Goal: Task Accomplishment & Management: Manage account settings

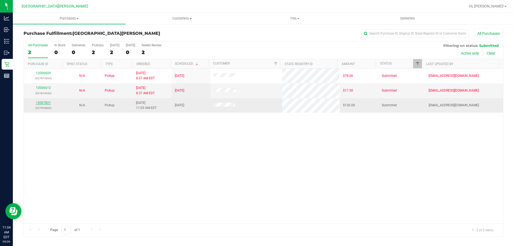
click at [44, 104] on link "12007821" at bounding box center [43, 103] width 15 height 4
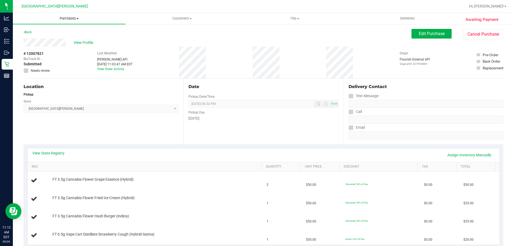
click at [61, 13] on uib-tab-heading "Purchases Summary of purchases Fulfillment All purchases" at bounding box center [69, 18] width 113 height 11
click at [63, 17] on span "Purchases" at bounding box center [69, 18] width 113 height 5
click at [73, 18] on span "Purchases" at bounding box center [69, 18] width 113 height 5
click at [45, 40] on li "Fulfillment" at bounding box center [69, 39] width 113 height 6
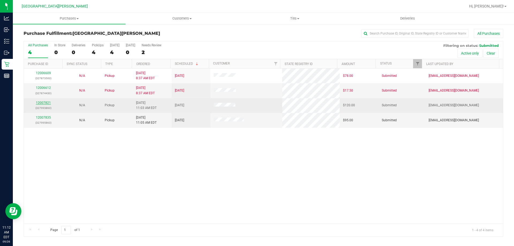
click at [40, 104] on link "12007821" at bounding box center [43, 103] width 15 height 4
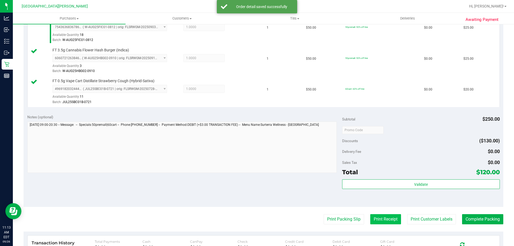
scroll to position [268, 0]
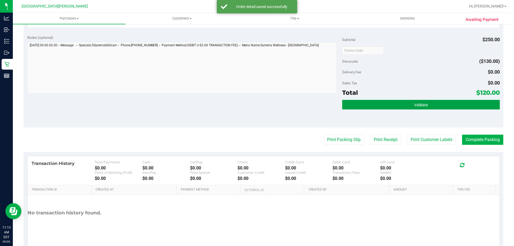
click at [390, 106] on button "Validate" at bounding box center [420, 105] width 157 height 10
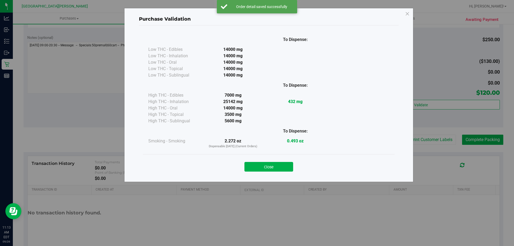
drag, startPoint x: 287, startPoint y: 165, endPoint x: 366, endPoint y: 159, distance: 79.1
click at [287, 165] on button "Close" at bounding box center [268, 167] width 49 height 10
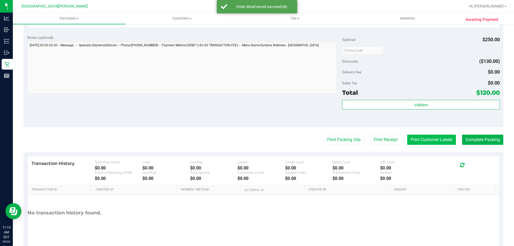
click at [432, 141] on button "Print Customer Labels" at bounding box center [431, 140] width 49 height 10
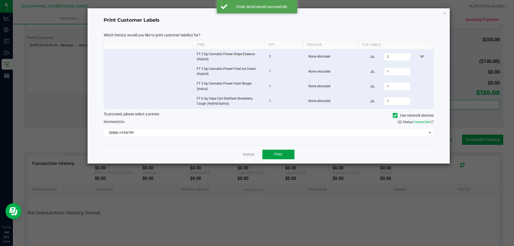
click at [283, 152] on button "Print" at bounding box center [278, 155] width 32 height 10
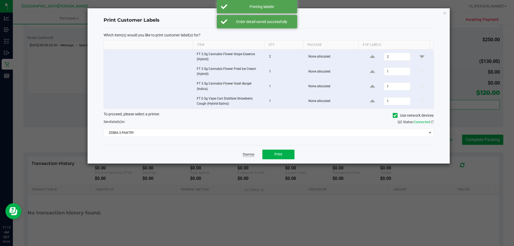
click at [248, 155] on link "Dismiss" at bounding box center [249, 154] width 12 height 5
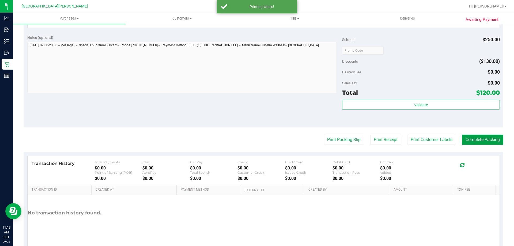
click at [477, 140] on button "Complete Packing" at bounding box center [482, 140] width 41 height 10
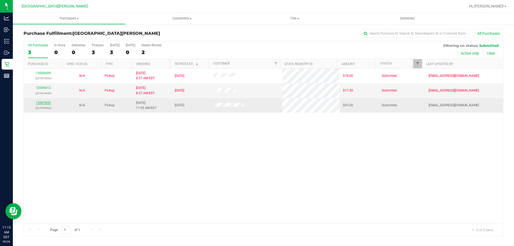
click at [38, 102] on link "12007835" at bounding box center [43, 103] width 15 height 4
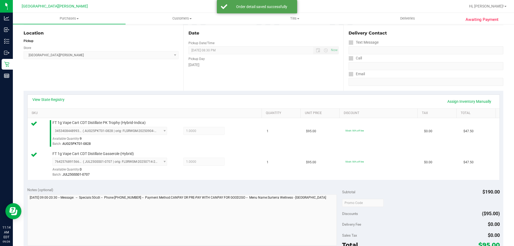
scroll to position [107, 0]
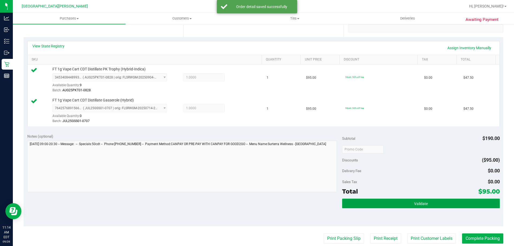
click at [422, 204] on span "Validate" at bounding box center [421, 203] width 14 height 4
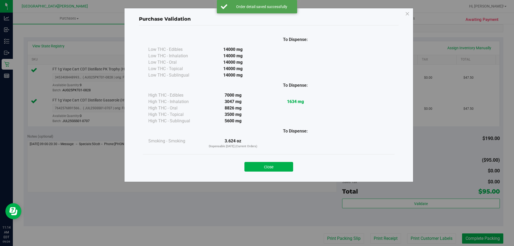
click at [256, 169] on button "Close" at bounding box center [268, 167] width 49 height 10
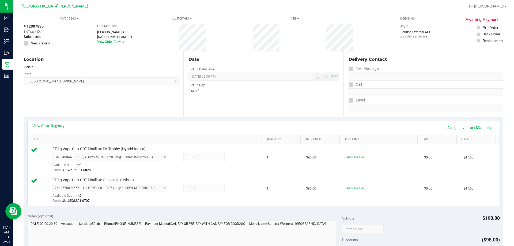
scroll to position [0, 0]
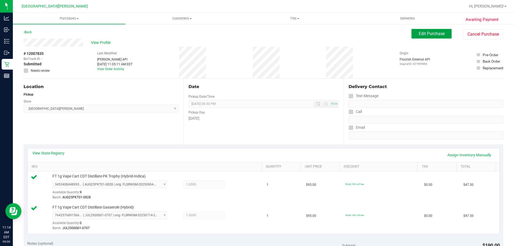
click at [413, 34] on button "Edit Purchase" at bounding box center [431, 34] width 40 height 10
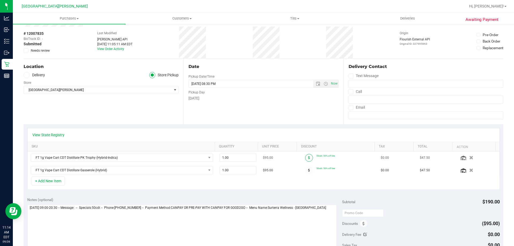
scroll to position [54, 0]
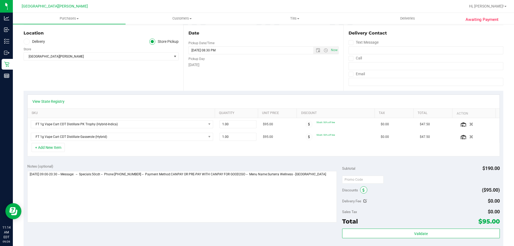
click at [362, 192] on icon at bounding box center [363, 190] width 2 height 4
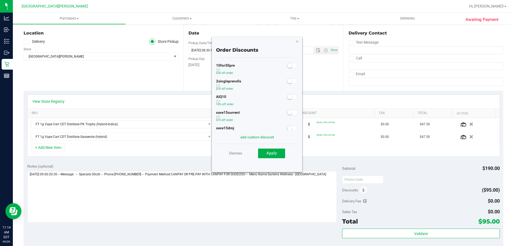
click at [287, 97] on small at bounding box center [289, 96] width 5 height 5
click at [272, 155] on span "Apply" at bounding box center [271, 153] width 10 height 5
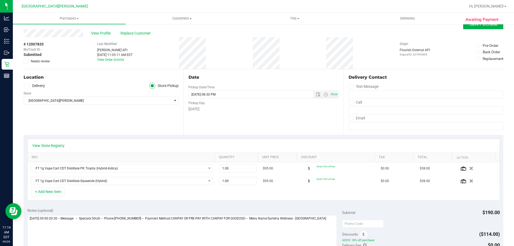
scroll to position [0, 0]
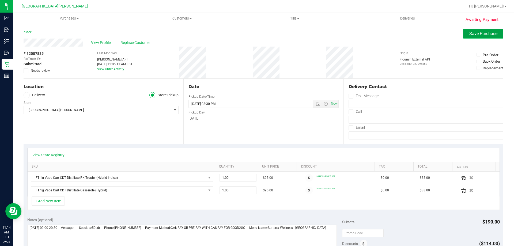
click at [475, 35] on span "Save Purchase" at bounding box center [483, 33] width 28 height 5
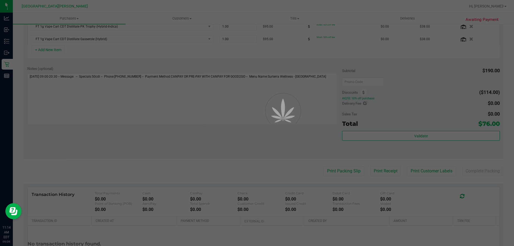
scroll to position [161, 0]
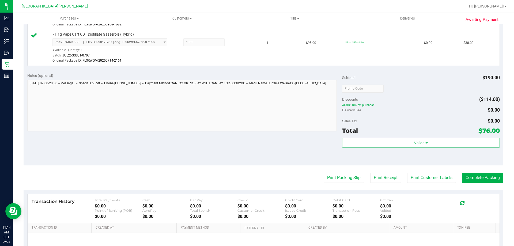
scroll to position [187, 0]
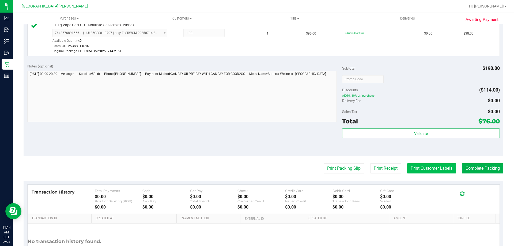
click at [436, 164] on button "Print Customer Labels" at bounding box center [431, 168] width 49 height 10
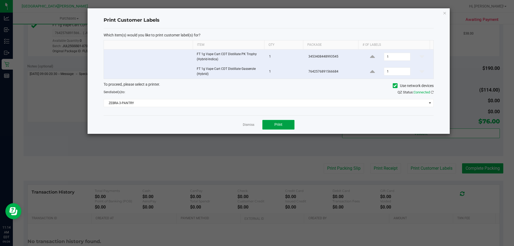
click at [284, 125] on button "Print" at bounding box center [278, 125] width 32 height 10
click at [245, 126] on link "Dismiss" at bounding box center [249, 125] width 12 height 5
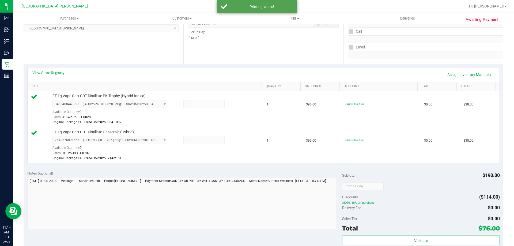
scroll to position [0, 0]
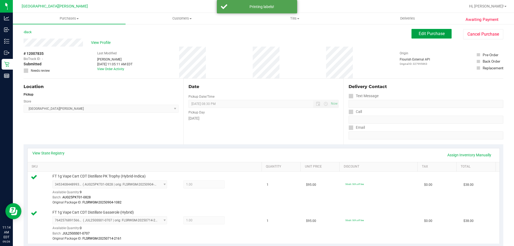
click at [420, 32] on span "Edit Purchase" at bounding box center [431, 33] width 26 height 5
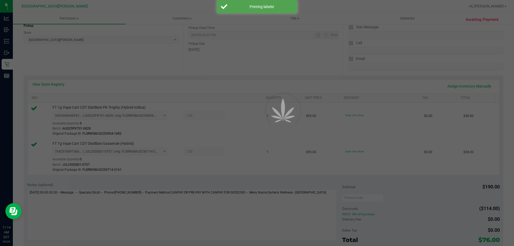
scroll to position [107, 0]
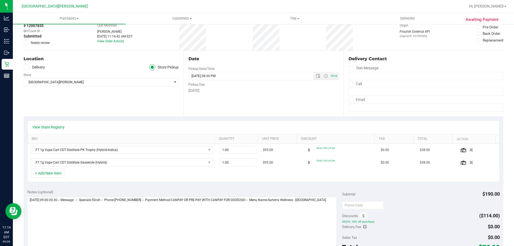
scroll to position [80, 0]
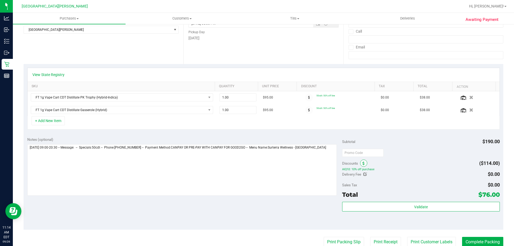
click at [362, 164] on icon at bounding box center [363, 164] width 2 height 4
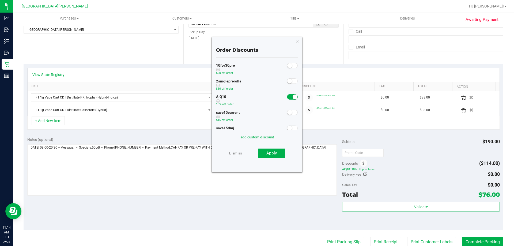
click at [292, 98] on small at bounding box center [294, 96] width 5 height 5
click at [275, 155] on span "Apply" at bounding box center [271, 153] width 10 height 5
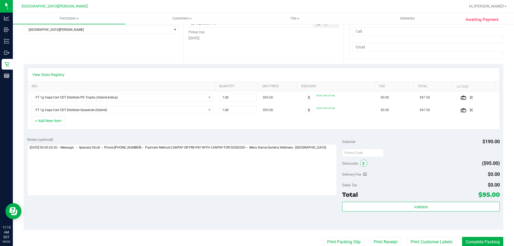
click at [362, 164] on icon at bounding box center [363, 164] width 2 height 4
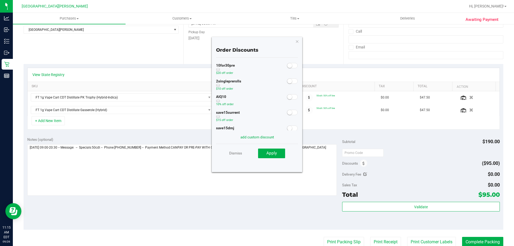
click at [287, 99] on span at bounding box center [292, 96] width 11 height 5
click at [274, 154] on span "Apply" at bounding box center [271, 153] width 10 height 5
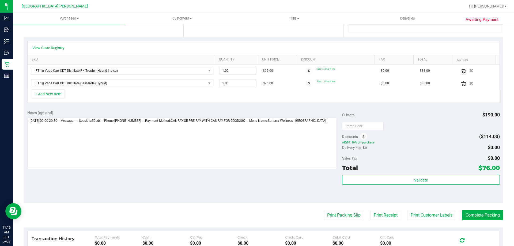
scroll to position [0, 0]
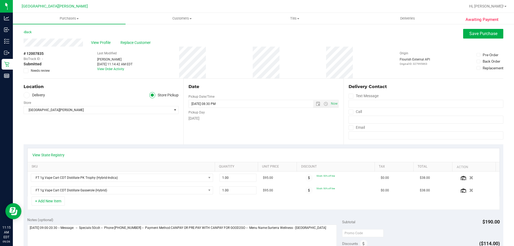
click at [467, 27] on div "Awaiting Payment Back Save Purchase View Profile Replace Customer # 12007835 Bi…" at bounding box center [263, 235] width 501 height 422
click at [465, 29] on button "Save Purchase" at bounding box center [483, 34] width 40 height 10
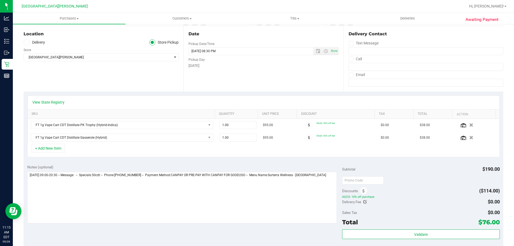
scroll to position [80, 0]
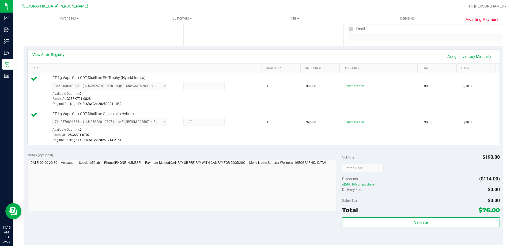
scroll to position [134, 0]
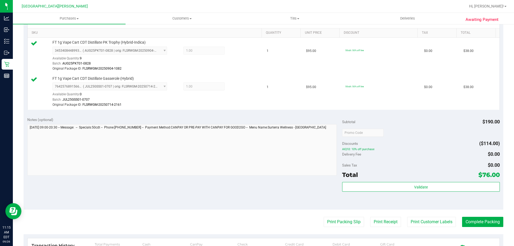
click at [459, 195] on div "Validate" at bounding box center [420, 194] width 157 height 24
click at [476, 223] on button "Complete Packing" at bounding box center [482, 222] width 41 height 10
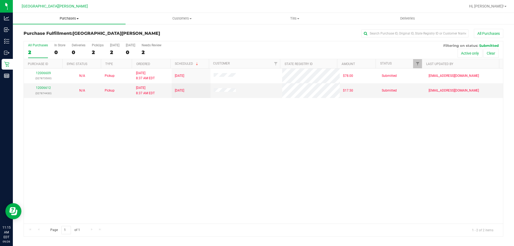
click at [72, 20] on span "Purchases" at bounding box center [69, 18] width 113 height 5
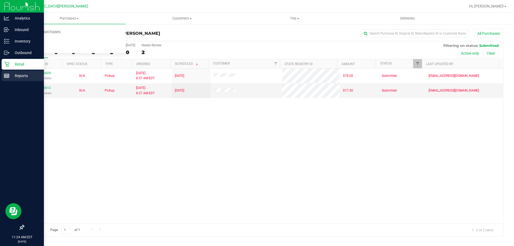
click at [5, 70] on div "Reports" at bounding box center [23, 75] width 42 height 11
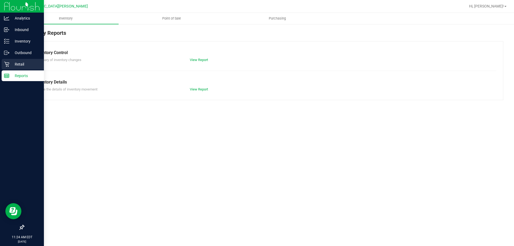
click at [22, 64] on p "Retail" at bounding box center [25, 64] width 32 height 6
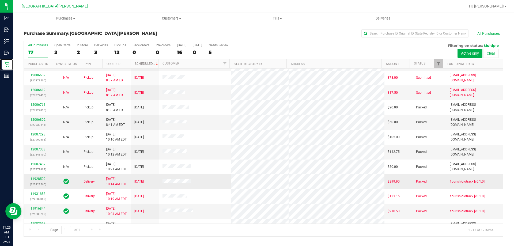
scroll to position [97, 0]
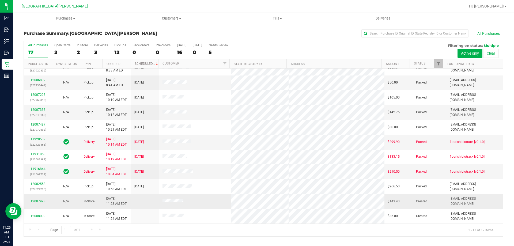
click at [42, 201] on link "12007998" at bounding box center [38, 201] width 15 height 4
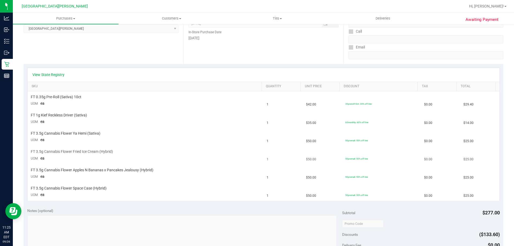
scroll to position [107, 0]
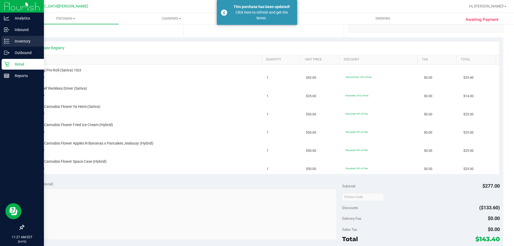
click at [28, 42] on p "Inventory" at bounding box center [25, 41] width 32 height 6
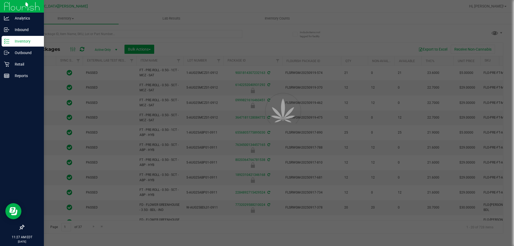
click at [49, 34] on div at bounding box center [257, 123] width 514 height 246
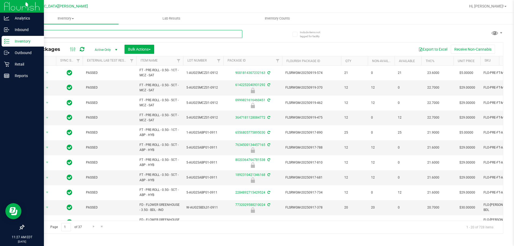
click at [49, 34] on input "text" at bounding box center [133, 34] width 219 height 8
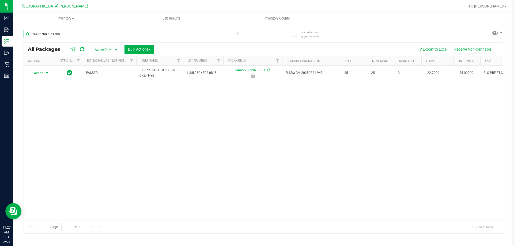
type input "9442276899613851"
click at [39, 74] on span "Action" at bounding box center [36, 72] width 14 height 7
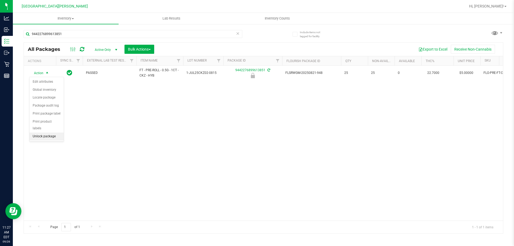
click at [44, 132] on li "Unlock package" at bounding box center [46, 136] width 34 height 8
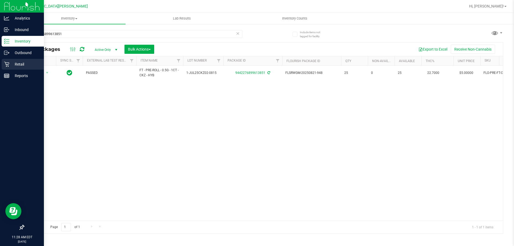
click at [0, 69] on link "Retail" at bounding box center [22, 65] width 44 height 12
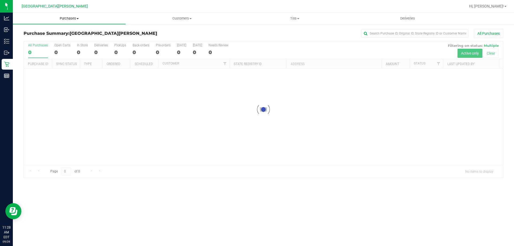
click at [67, 19] on span "Purchases" at bounding box center [69, 18] width 113 height 5
click at [22, 39] on span "Fulfillment" at bounding box center [29, 38] width 33 height 5
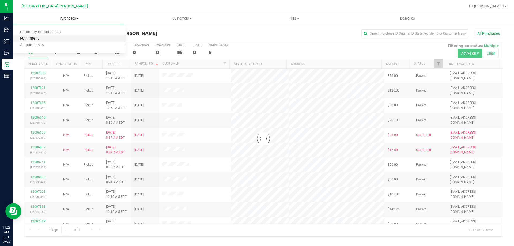
click at [23, 39] on span "Fulfillment" at bounding box center [29, 38] width 33 height 5
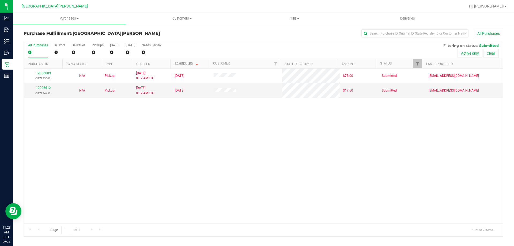
drag, startPoint x: 85, startPoint y: 177, endPoint x: 82, endPoint y: 178, distance: 2.7
click at [83, 177] on div "12006609 (327873500) N/A Pickup [DATE] 8:37 AM EDT 9/26/2025 $78.00 Submitted […" at bounding box center [263, 145] width 479 height 155
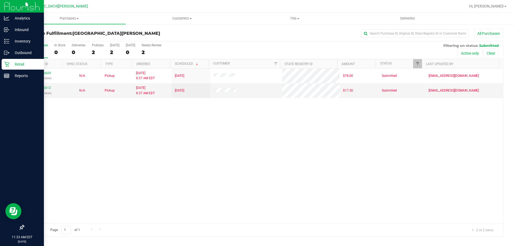
click at [9, 66] on icon at bounding box center [6, 64] width 5 height 5
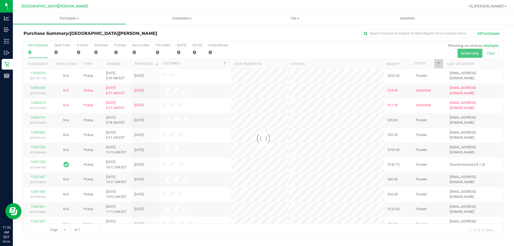
click at [57, 49] on div at bounding box center [263, 138] width 479 height 195
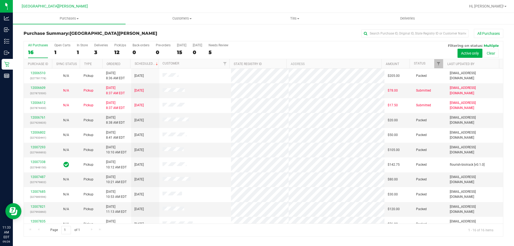
click at [57, 49] on div "1" at bounding box center [62, 52] width 16 height 6
click at [0, 0] on input "Open Carts 1" at bounding box center [0, 0] width 0 height 0
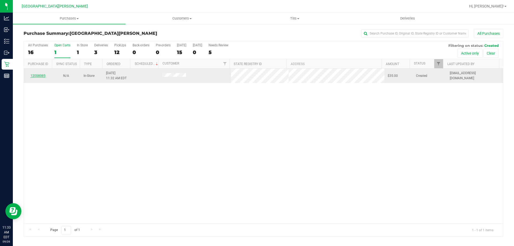
click at [41, 76] on link "12008085" at bounding box center [38, 76] width 15 height 4
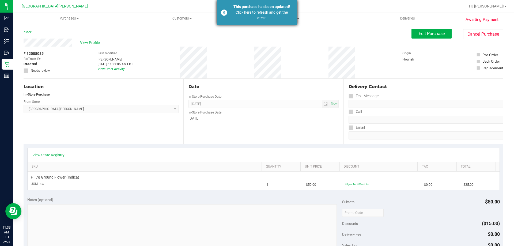
click at [253, 13] on div "Click here to refresh and get the latest." at bounding box center [261, 15] width 63 height 11
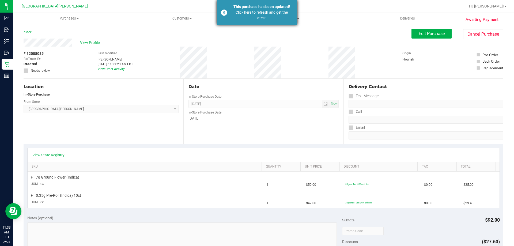
click at [252, 17] on div "Click here to refresh and get the latest." at bounding box center [261, 15] width 63 height 11
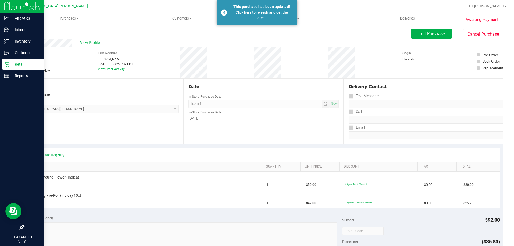
click at [6, 63] on icon at bounding box center [6, 64] width 5 height 5
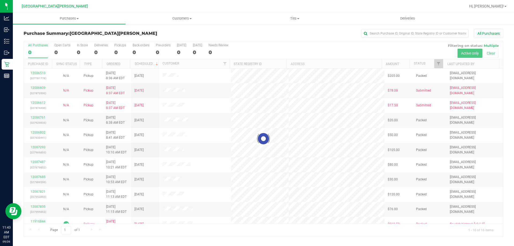
click at [60, 51] on div at bounding box center [263, 138] width 479 height 195
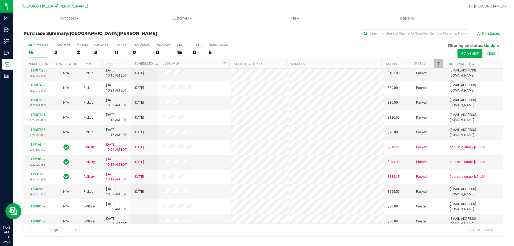
scroll to position [82, 0]
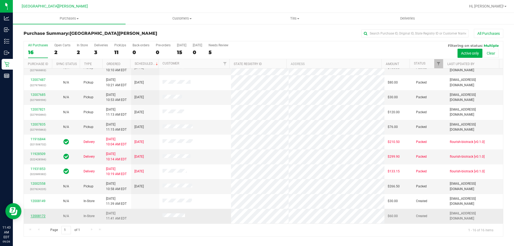
click at [39, 215] on link "12008172" at bounding box center [38, 216] width 15 height 4
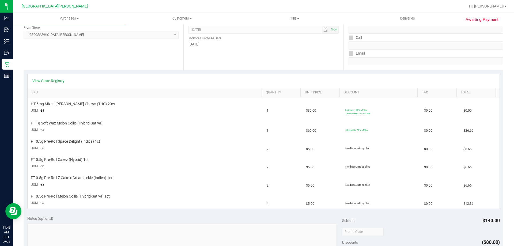
scroll to position [77, 0]
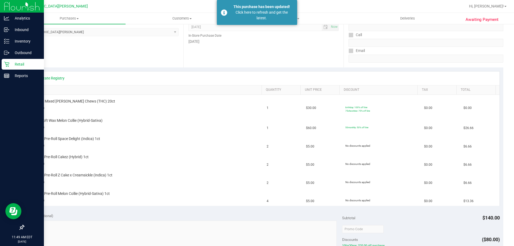
click at [9, 64] on icon at bounding box center [6, 64] width 5 height 5
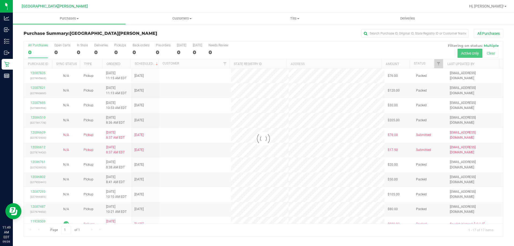
click at [62, 52] on div at bounding box center [263, 138] width 479 height 195
click at [59, 51] on div at bounding box center [263, 138] width 479 height 195
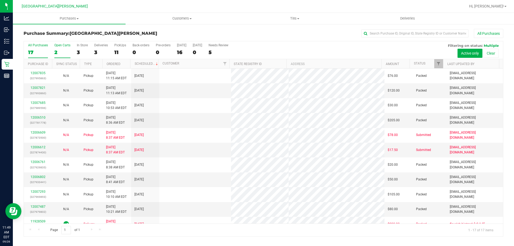
click at [55, 52] on div "2" at bounding box center [62, 52] width 16 height 6
click at [0, 0] on input "Open Carts 2" at bounding box center [0, 0] width 0 height 0
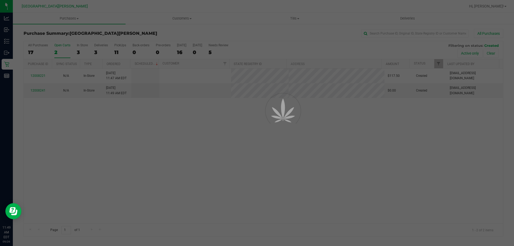
click at [57, 50] on div at bounding box center [257, 123] width 514 height 246
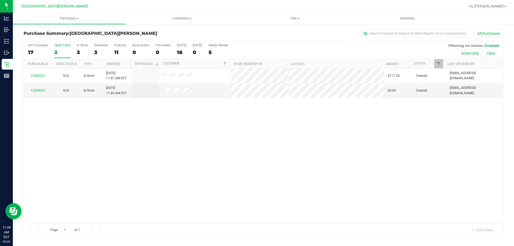
click at [39, 67] on th "Purchase ID" at bounding box center [38, 63] width 28 height 9
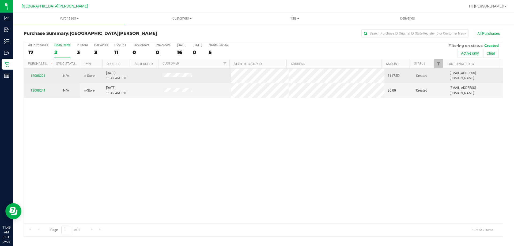
click at [39, 74] on div "12008221" at bounding box center [38, 75] width 22 height 5
click at [40, 75] on link "12008221" at bounding box center [38, 76] width 15 height 4
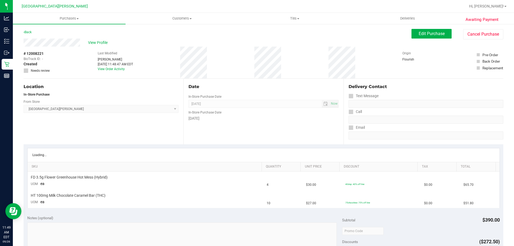
scroll to position [35, 0]
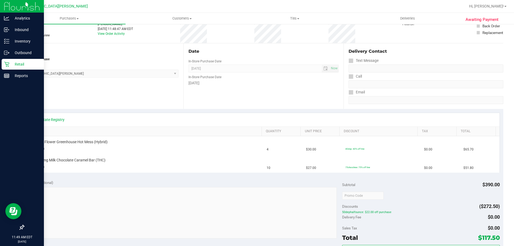
click at [10, 67] on div "Retail" at bounding box center [23, 64] width 42 height 11
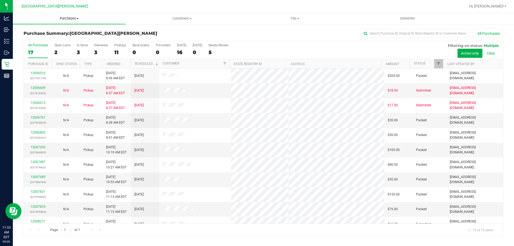
click at [68, 17] on span "Purchases" at bounding box center [69, 18] width 113 height 5
click at [36, 40] on span "Fulfillment" at bounding box center [29, 38] width 33 height 5
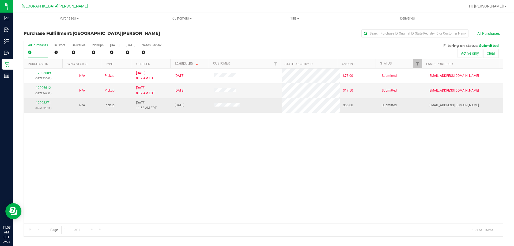
click at [41, 100] on td "12008271 (325572816)" at bounding box center [43, 105] width 39 height 14
click at [41, 102] on link "12008271" at bounding box center [43, 103] width 15 height 4
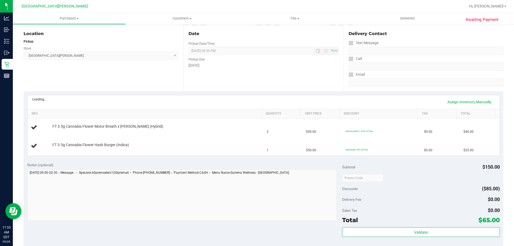
scroll to position [54, 0]
click at [46, 98] on link "View State Registry" at bounding box center [48, 99] width 32 height 5
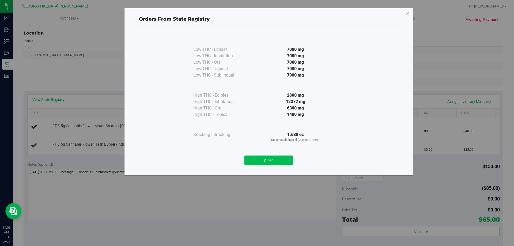
click at [285, 159] on button "Close" at bounding box center [268, 160] width 49 height 10
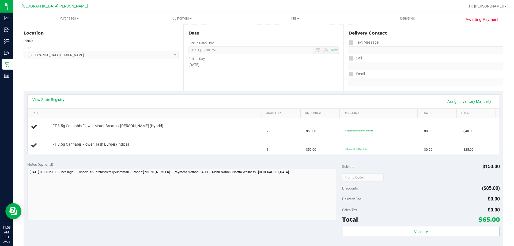
click at [267, 92] on div "View State Registry Assign Inventory Manually SKU Quantity Unit Price Discount …" at bounding box center [263, 124] width 479 height 67
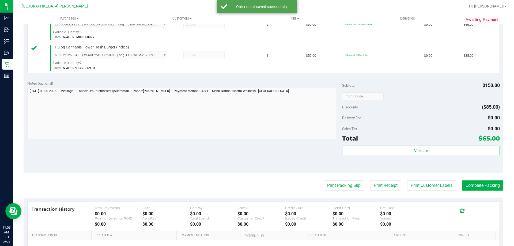
scroll to position [161, 0]
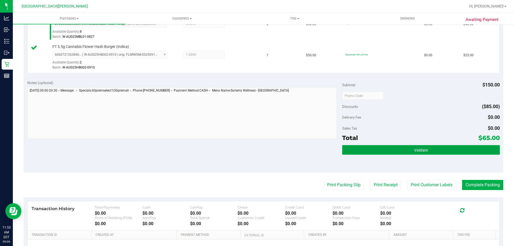
click at [443, 154] on button "Validate" at bounding box center [420, 150] width 157 height 10
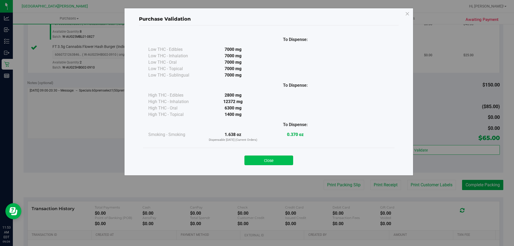
click at [260, 155] on button "Close" at bounding box center [268, 160] width 49 height 10
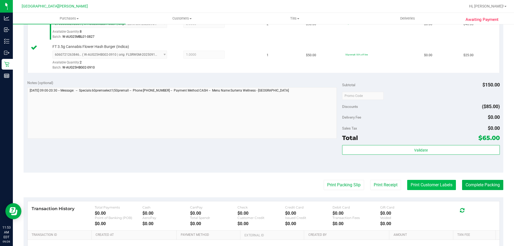
click at [422, 182] on button "Print Customer Labels" at bounding box center [431, 185] width 49 height 10
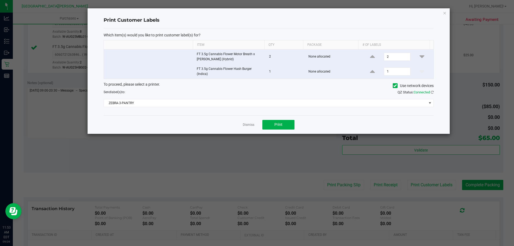
click at [284, 118] on div "Dismiss Print" at bounding box center [269, 124] width 330 height 18
click at [282, 121] on button "Print" at bounding box center [278, 125] width 32 height 10
click at [248, 123] on link "Dismiss" at bounding box center [249, 125] width 12 height 5
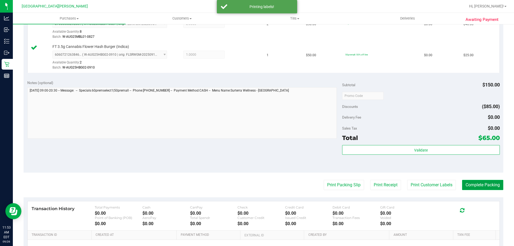
click at [470, 185] on button "Complete Packing" at bounding box center [482, 185] width 41 height 10
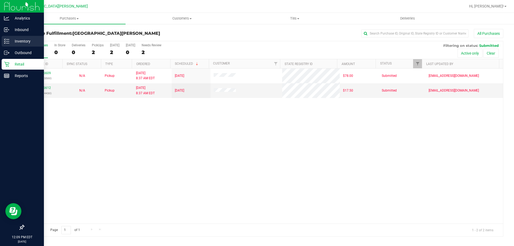
click at [12, 42] on p "Inventory" at bounding box center [25, 41] width 32 height 6
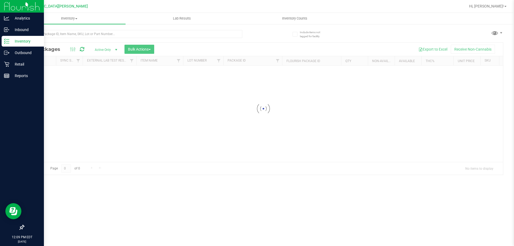
click at [73, 38] on div "Inventory All packages All inventory Waste log Create inventory Lab Results Inv…" at bounding box center [263, 129] width 501 height 233
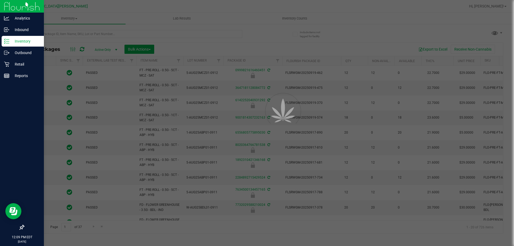
click at [71, 35] on div at bounding box center [257, 123] width 514 height 246
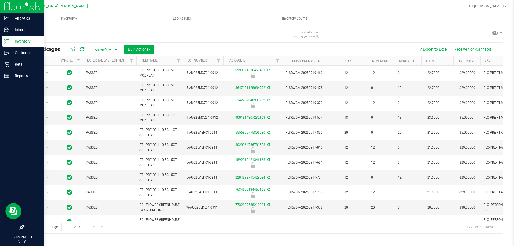
click at [71, 35] on input "text" at bounding box center [133, 34] width 219 height 8
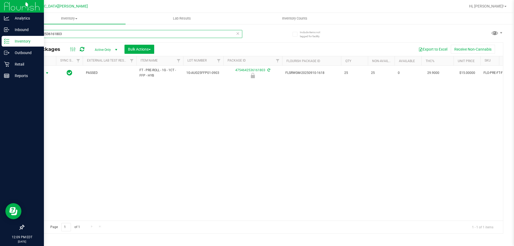
type input "4754642536161803"
click at [44, 73] on span "select" at bounding box center [47, 72] width 7 height 7
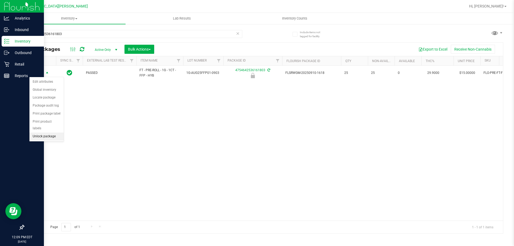
click at [49, 132] on li "Unlock package" at bounding box center [46, 136] width 34 height 8
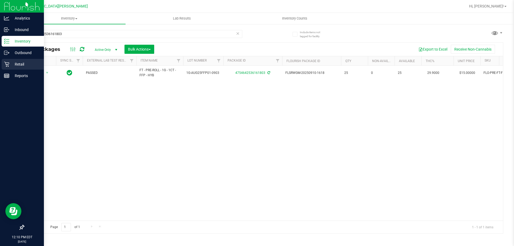
click at [12, 68] on div "Retail" at bounding box center [23, 64] width 42 height 11
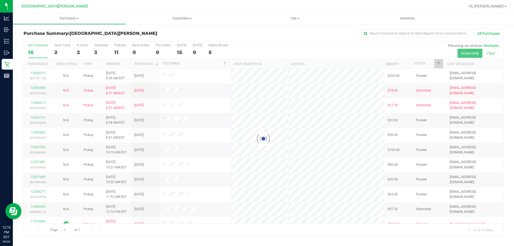
click at [81, 47] on div at bounding box center [263, 138] width 479 height 195
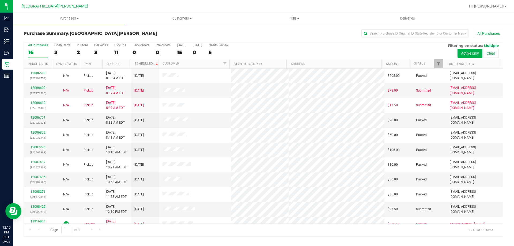
click at [81, 47] on label "In Store 2" at bounding box center [82, 50] width 11 height 15
click at [0, 0] on input "In Store 2" at bounding box center [0, 0] width 0 height 0
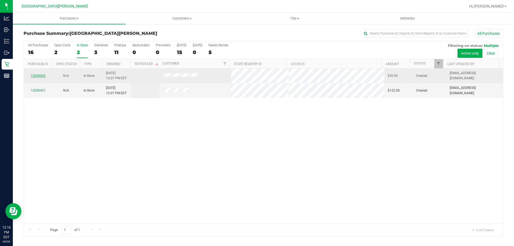
click at [41, 74] on link "12008406" at bounding box center [38, 76] width 15 height 4
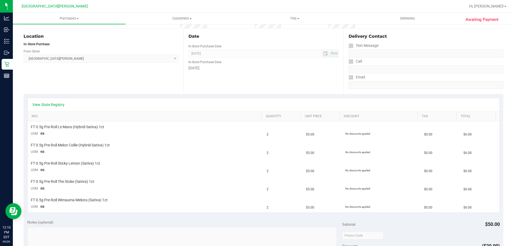
scroll to position [54, 0]
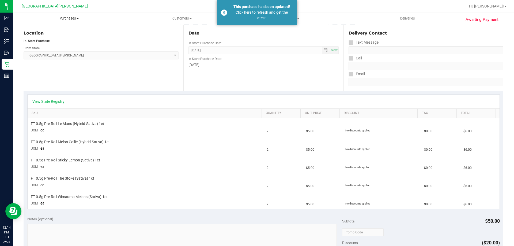
click at [73, 19] on span "Purchases" at bounding box center [69, 18] width 113 height 5
click at [40, 39] on span "Fulfillment" at bounding box center [29, 38] width 33 height 5
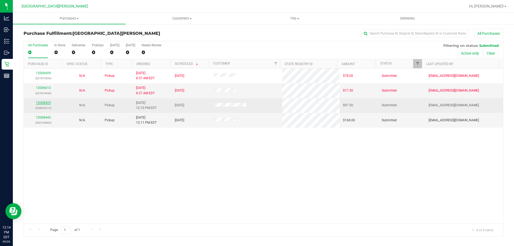
click at [43, 104] on link "12008425" at bounding box center [43, 103] width 15 height 4
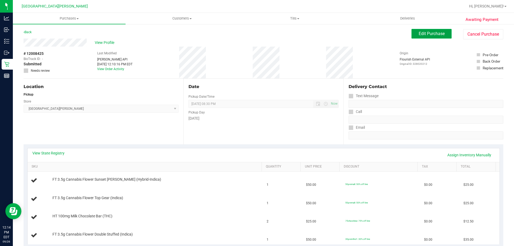
click at [413, 33] on button "Edit Purchase" at bounding box center [431, 34] width 40 height 10
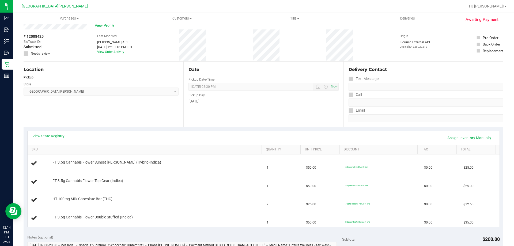
scroll to position [27, 0]
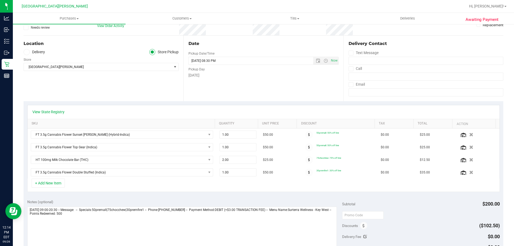
scroll to position [134, 0]
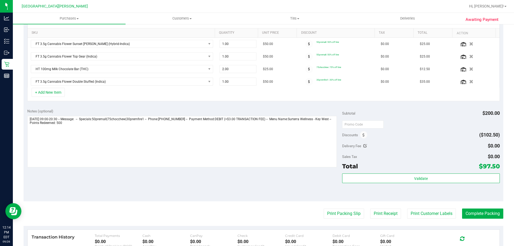
click at [357, 134] on div "Discounts" at bounding box center [354, 135] width 25 height 10
click at [362, 136] on icon at bounding box center [363, 135] width 2 height 4
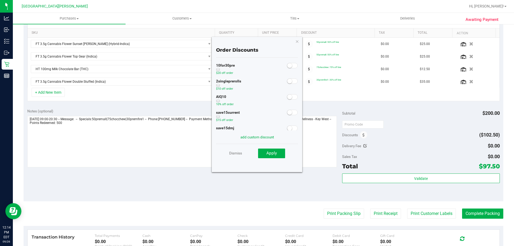
click at [287, 96] on small at bounding box center [289, 96] width 5 height 5
click at [268, 155] on span "Apply" at bounding box center [271, 153] width 10 height 5
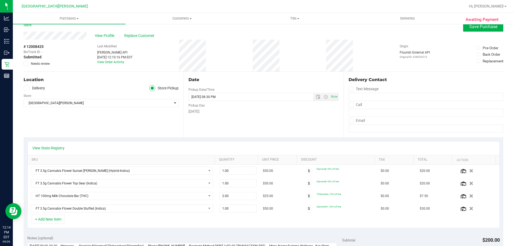
scroll to position [0, 0]
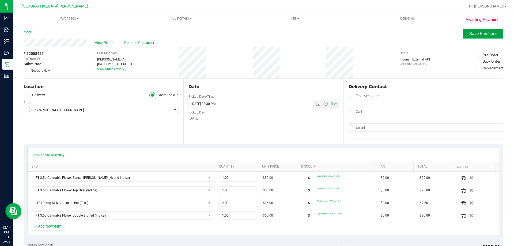
click at [477, 36] on button "Save Purchase" at bounding box center [483, 34] width 40 height 10
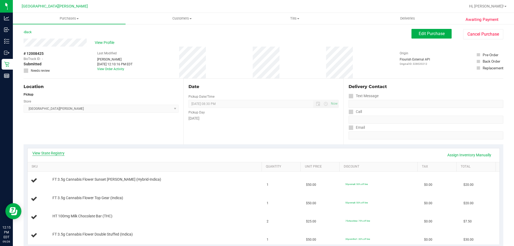
click at [42, 152] on link "View State Registry" at bounding box center [48, 152] width 32 height 5
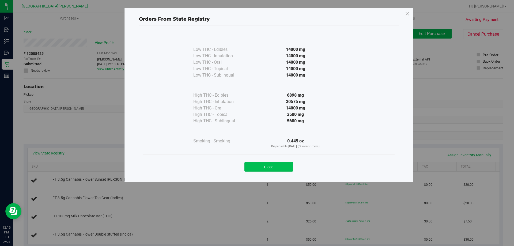
click at [281, 168] on button "Close" at bounding box center [268, 167] width 49 height 10
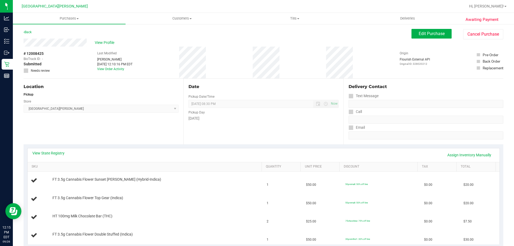
click at [261, 139] on div "Date Pickup Date/Time 09/26/2025 Now 09/26/2025 08:30 PM Now Pickup Day Friday" at bounding box center [263, 112] width 160 height 66
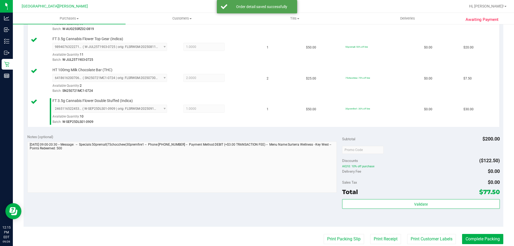
scroll to position [268, 0]
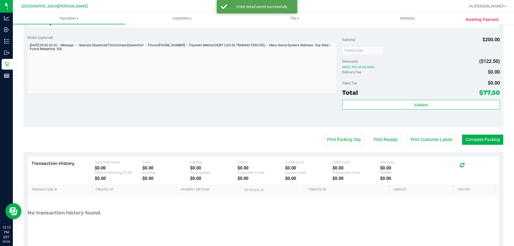
click at [427, 97] on div "Total $77.50" at bounding box center [420, 93] width 157 height 10
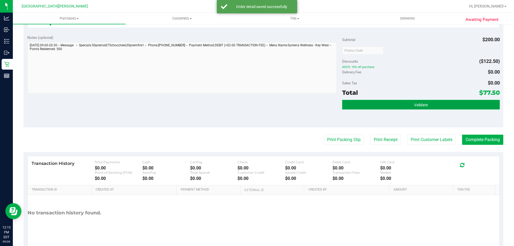
click at [426, 100] on button "Validate" at bounding box center [420, 105] width 157 height 10
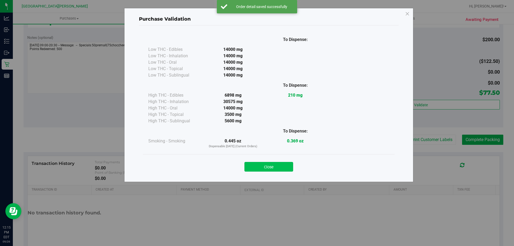
click at [275, 167] on button "Close" at bounding box center [268, 167] width 49 height 10
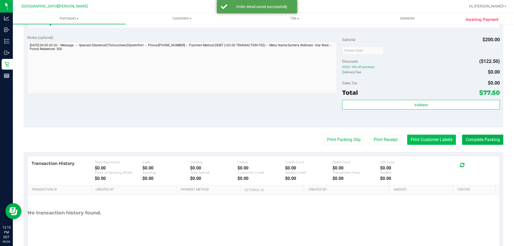
click at [416, 140] on button "Print Customer Labels" at bounding box center [431, 140] width 49 height 10
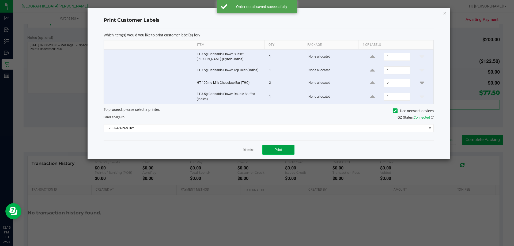
click at [283, 153] on button "Print" at bounding box center [278, 150] width 32 height 10
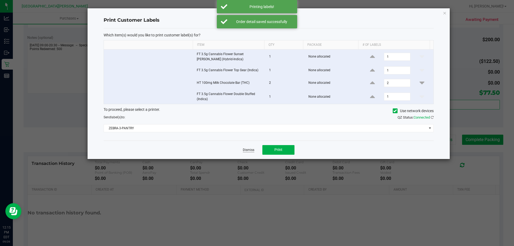
click at [251, 150] on link "Dismiss" at bounding box center [249, 150] width 12 height 5
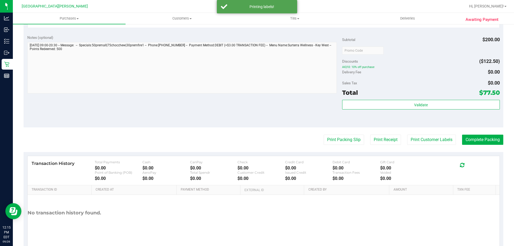
click at [248, 126] on div "Notes (optional) Subtotal $200.00 Discounts ($122.50) AIQ10: 10% off purchase D…" at bounding box center [263, 79] width 479 height 96
click at [483, 138] on button "Complete Packing" at bounding box center [482, 140] width 41 height 10
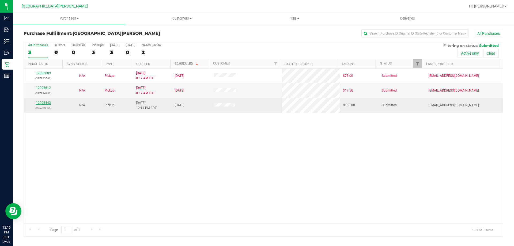
click at [45, 103] on link "12008443" at bounding box center [43, 103] width 15 height 4
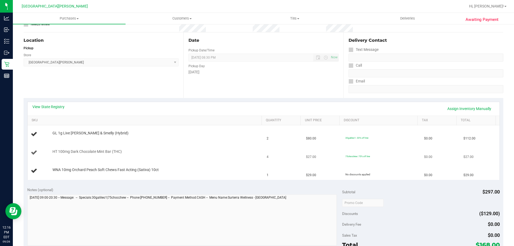
scroll to position [54, 0]
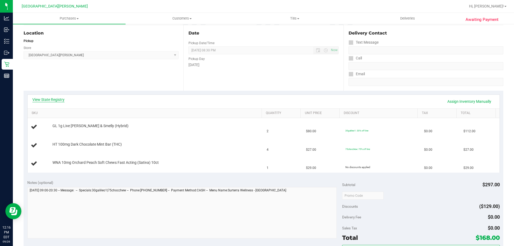
click at [44, 101] on link "View State Registry" at bounding box center [48, 99] width 32 height 5
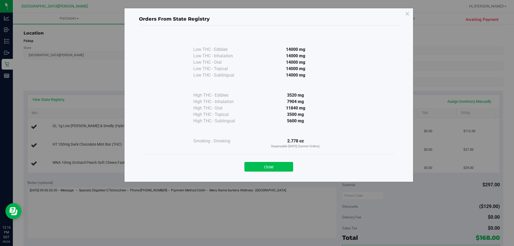
click at [277, 169] on button "Close" at bounding box center [268, 167] width 49 height 10
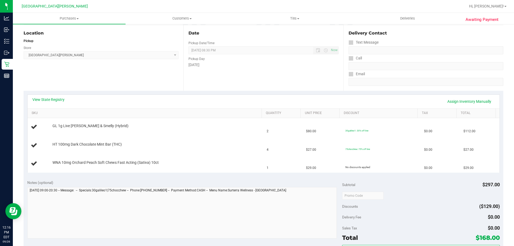
click at [226, 105] on div "View State Registry Assign Inventory Manually" at bounding box center [263, 101] width 462 height 9
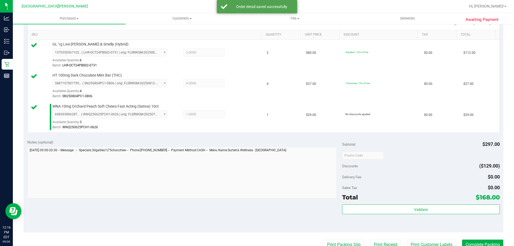
scroll to position [187, 0]
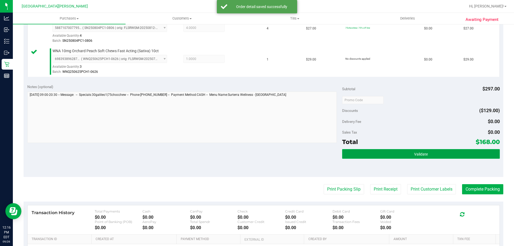
drag, startPoint x: 405, startPoint y: 154, endPoint x: 397, endPoint y: 157, distance: 8.5
click at [405, 154] on button "Validate" at bounding box center [420, 154] width 157 height 10
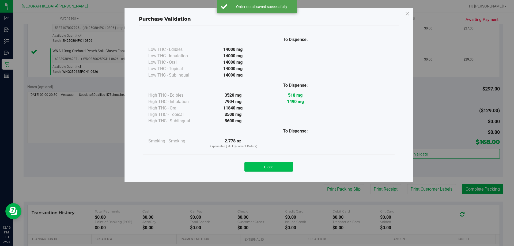
click at [276, 167] on button "Close" at bounding box center [268, 167] width 49 height 10
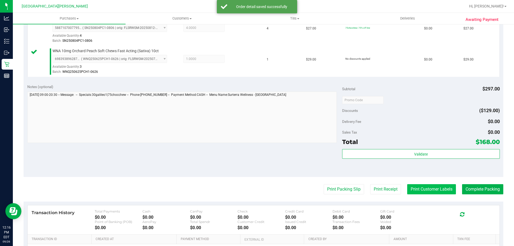
click at [432, 191] on button "Print Customer Labels" at bounding box center [431, 189] width 49 height 10
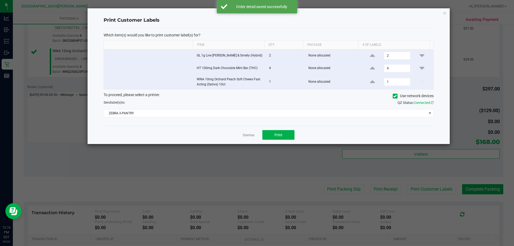
click at [273, 129] on div "Dismiss Print" at bounding box center [269, 134] width 330 height 18
click at [275, 133] on span "Print" at bounding box center [278, 135] width 8 height 4
click at [251, 135] on link "Dismiss" at bounding box center [249, 135] width 12 height 5
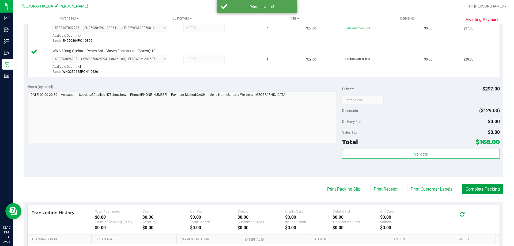
click at [472, 190] on button "Complete Packing" at bounding box center [482, 189] width 41 height 10
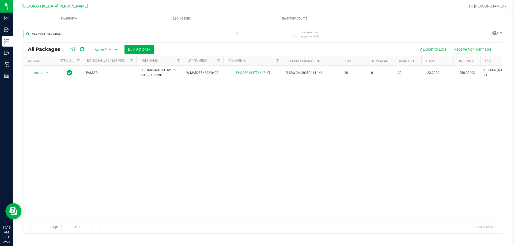
click at [42, 36] on input "5442953184774647" at bounding box center [133, 34] width 219 height 8
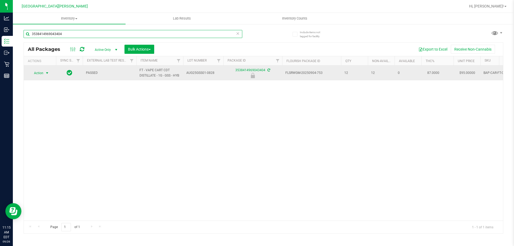
type input "3538414969043404"
click at [48, 74] on span "select" at bounding box center [47, 73] width 4 height 4
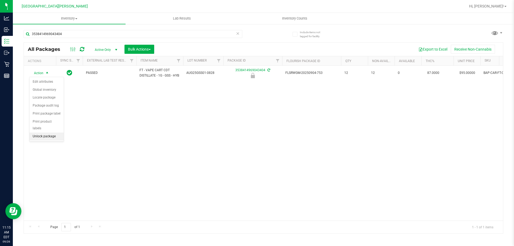
click at [47, 132] on li "Unlock package" at bounding box center [46, 136] width 34 height 8
click at [237, 34] on icon at bounding box center [238, 33] width 4 height 6
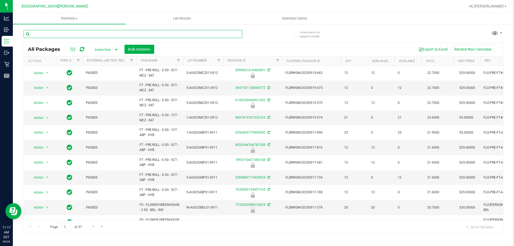
click at [165, 31] on input "text" at bounding box center [133, 34] width 219 height 8
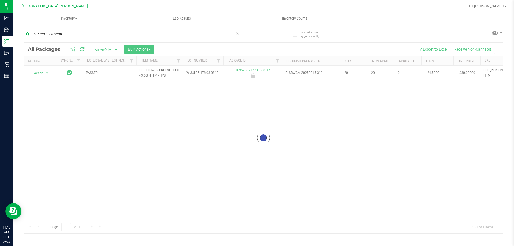
type input "1695259717789598"
click at [41, 75] on div at bounding box center [263, 138] width 479 height 191
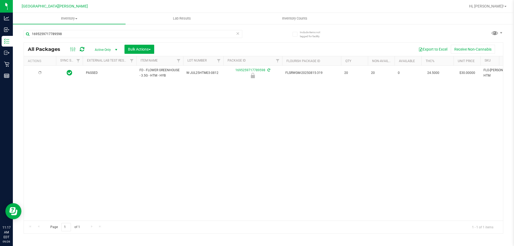
click at [45, 74] on div at bounding box center [40, 72] width 26 height 5
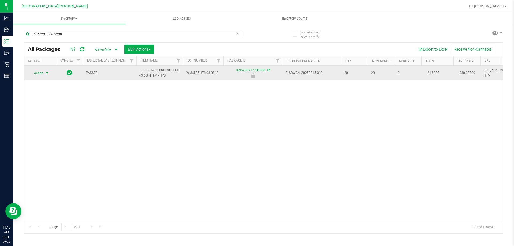
click at [47, 71] on span "select" at bounding box center [47, 73] width 4 height 4
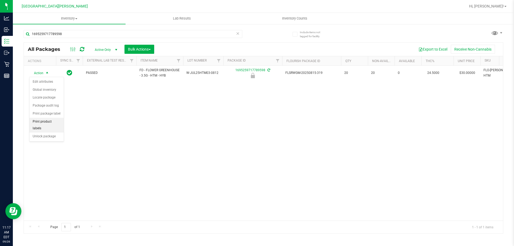
click at [52, 125] on li "Print product labels" at bounding box center [46, 125] width 34 height 15
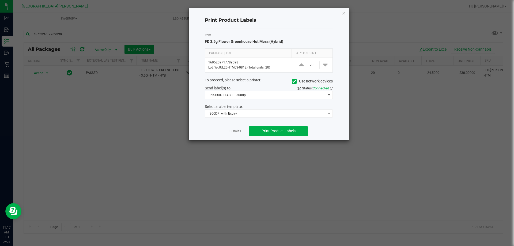
click at [177, 154] on ngb-modal-window "Print Product Labels Item FD 3.5g Flower Greenhouse Hot Mess (Hybrid) Package |…" at bounding box center [259, 123] width 518 height 246
drag, startPoint x: 232, startPoint y: 129, endPoint x: 194, endPoint y: 121, distance: 39.6
click at [232, 128] on app-cancel-button "Dismiss" at bounding box center [235, 131] width 12 height 6
click at [234, 126] on div "Dismiss Print Product Labels" at bounding box center [269, 131] width 128 height 18
click at [236, 131] on link "Dismiss" at bounding box center [235, 131] width 12 height 5
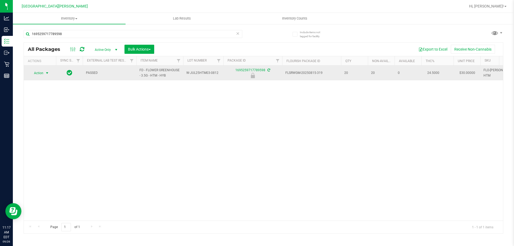
click at [43, 72] on span "Action" at bounding box center [36, 72] width 14 height 7
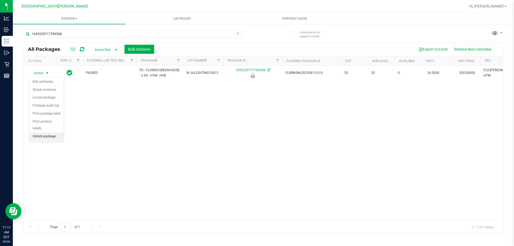
click at [52, 132] on li "Unlock package" at bounding box center [46, 136] width 34 height 8
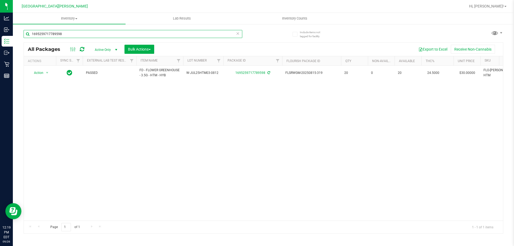
click at [47, 33] on input "1695259717789598" at bounding box center [133, 34] width 219 height 8
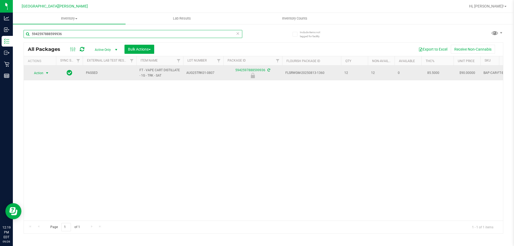
type input "5942597888599936"
click at [40, 77] on span "Action" at bounding box center [36, 72] width 14 height 7
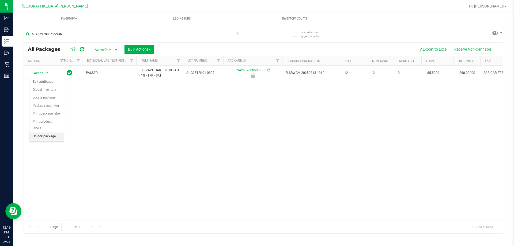
click at [51, 132] on li "Unlock package" at bounding box center [46, 136] width 34 height 8
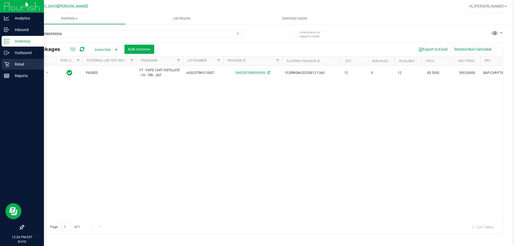
click at [13, 69] on div "Retail" at bounding box center [23, 64] width 42 height 11
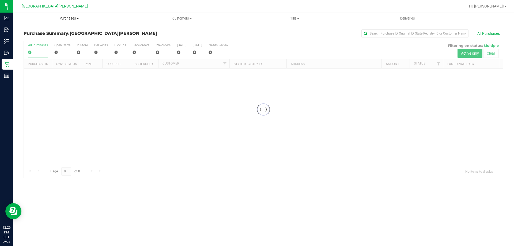
click at [63, 17] on span "Purchases" at bounding box center [69, 18] width 113 height 5
click at [36, 39] on span "Fulfillment" at bounding box center [29, 38] width 33 height 5
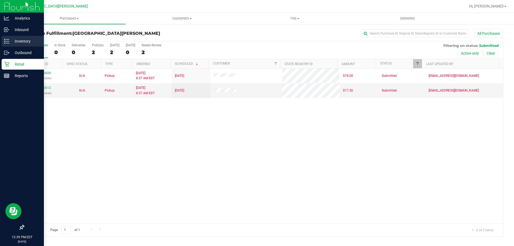
click at [18, 39] on p "Inventory" at bounding box center [25, 41] width 32 height 6
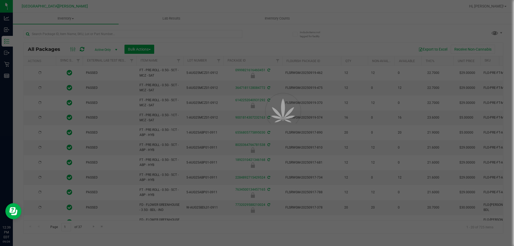
click at [97, 34] on div at bounding box center [257, 123] width 514 height 246
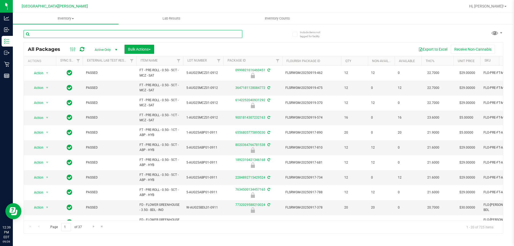
click at [97, 34] on input "text" at bounding box center [133, 34] width 219 height 8
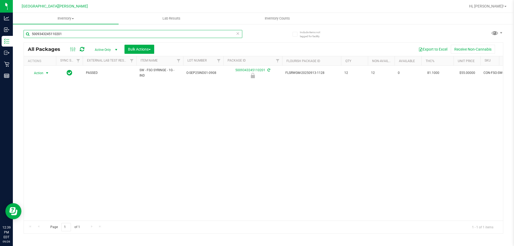
type input "5009343245110201"
click at [47, 72] on span "select" at bounding box center [47, 73] width 4 height 4
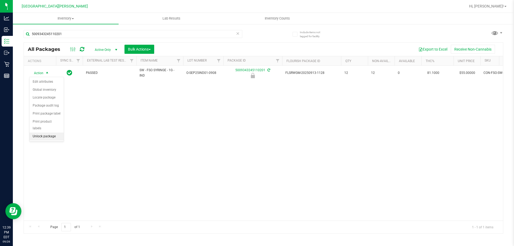
click at [45, 132] on li "Unlock package" at bounding box center [46, 136] width 34 height 8
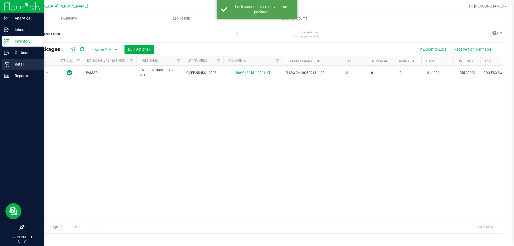
click at [9, 63] on icon at bounding box center [6, 64] width 5 height 5
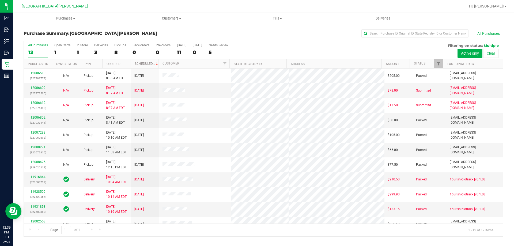
click at [148, 31] on div "Purchase Summary: [GEOGRAPHIC_DATA][PERSON_NAME] All Purchases" at bounding box center [263, 35] width 479 height 12
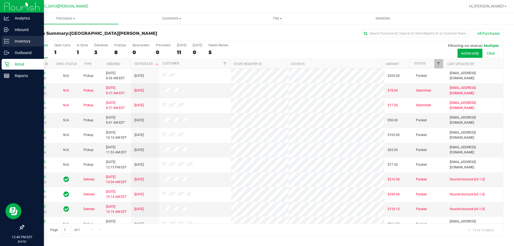
click at [22, 37] on div "Inventory" at bounding box center [23, 41] width 42 height 11
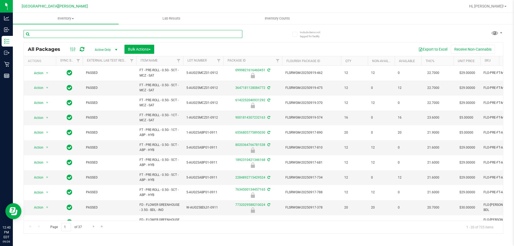
click at [89, 30] on input "text" at bounding box center [133, 34] width 219 height 8
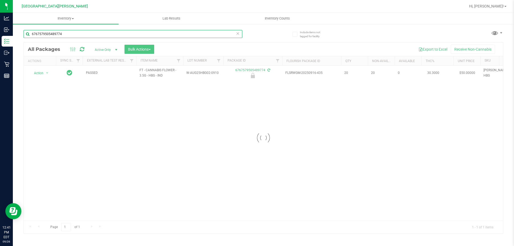
type input "6767579505489774"
click at [37, 71] on div at bounding box center [263, 138] width 479 height 191
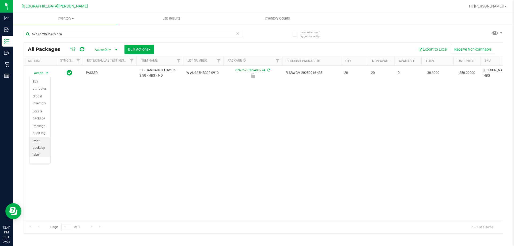
scroll to position [39, 0]
click at [40, 149] on li "Unlock package" at bounding box center [39, 149] width 21 height 15
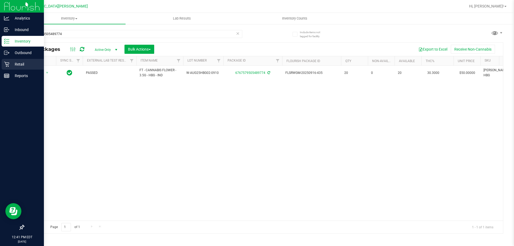
click at [13, 68] on div "Retail" at bounding box center [23, 64] width 42 height 11
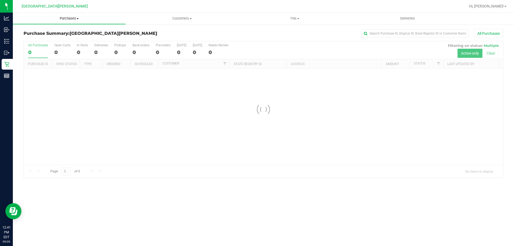
click at [71, 20] on span "Purchases" at bounding box center [69, 18] width 113 height 5
click at [43, 36] on li "Fulfillment" at bounding box center [69, 39] width 113 height 6
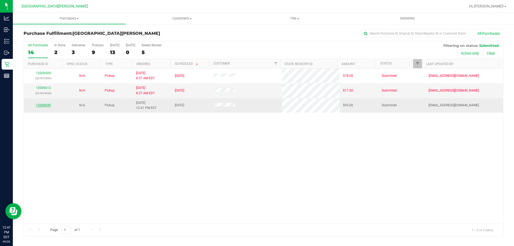
click at [43, 103] on link "12008690" at bounding box center [43, 105] width 15 height 4
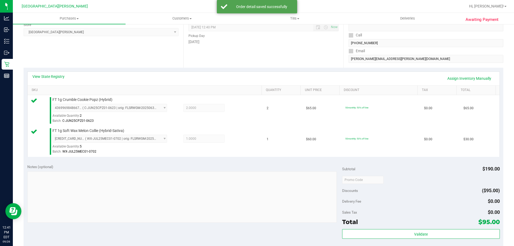
scroll to position [161, 0]
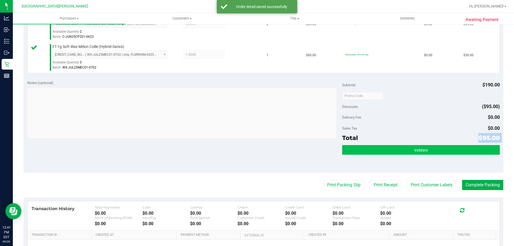
drag, startPoint x: 405, startPoint y: 144, endPoint x: 403, endPoint y: 149, distance: 4.7
click at [404, 146] on div "Subtotal $190.00 Discounts ($95.00) Delivery Fee $0.00 Sales Tax $0.00 Total $9…" at bounding box center [420, 124] width 157 height 89
click at [403, 150] on button "Validate" at bounding box center [420, 150] width 157 height 10
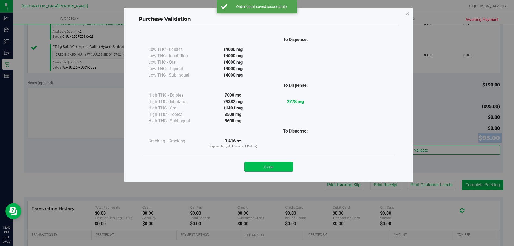
click at [278, 164] on button "Close" at bounding box center [268, 167] width 49 height 10
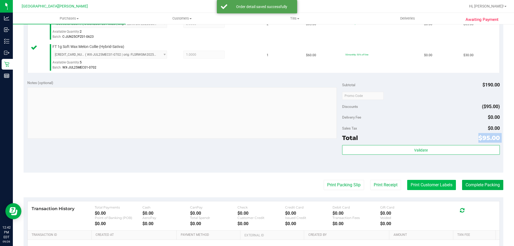
click at [424, 183] on button "Print Customer Labels" at bounding box center [431, 185] width 49 height 10
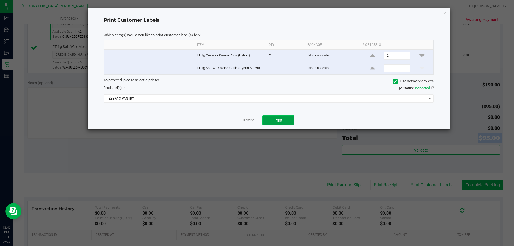
click at [281, 123] on button "Print" at bounding box center [278, 120] width 32 height 10
click at [245, 119] on link "Dismiss" at bounding box center [249, 120] width 12 height 5
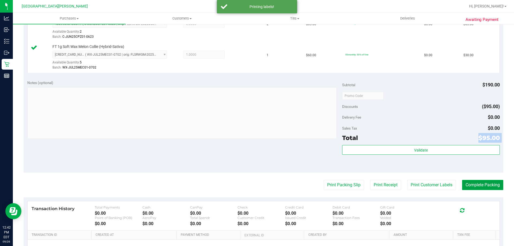
click at [469, 184] on button "Complete Packing" at bounding box center [482, 185] width 41 height 10
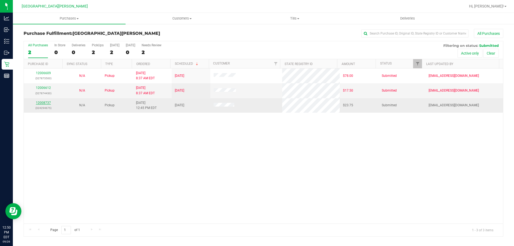
click at [43, 102] on link "12008737" at bounding box center [43, 103] width 15 height 4
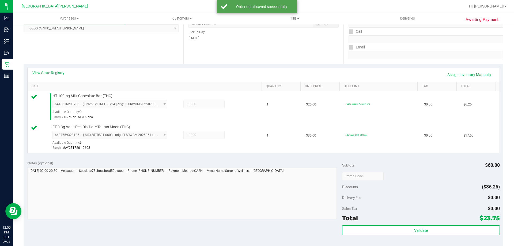
scroll to position [161, 0]
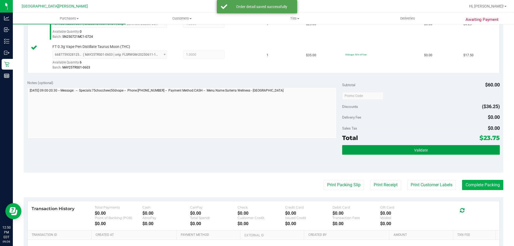
click at [421, 150] on span "Validate" at bounding box center [421, 150] width 14 height 4
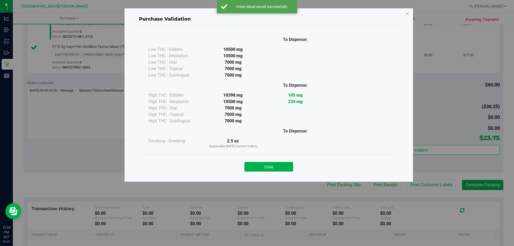
click at [256, 175] on div "Close" at bounding box center [268, 165] width 251 height 22
click at [262, 165] on button "Close" at bounding box center [268, 167] width 49 height 10
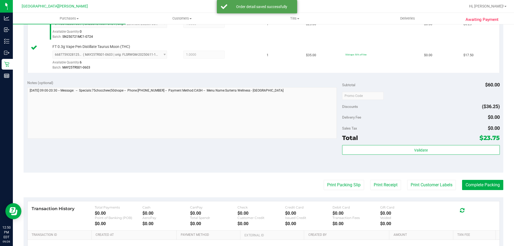
click at [409, 192] on purchase-details "Back Edit Purchase Cancel Purchase View Profile # 12008737 BioTrack ID: - Submi…" at bounding box center [263, 82] width 479 height 429
click at [417, 183] on button "Print Customer Labels" at bounding box center [431, 185] width 49 height 10
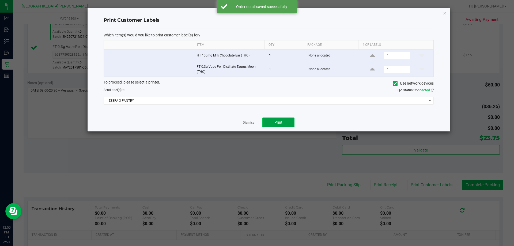
click at [283, 123] on button "Print" at bounding box center [278, 122] width 32 height 10
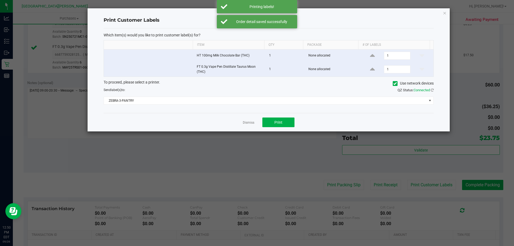
click at [242, 123] on div "Dismiss Print" at bounding box center [269, 122] width 330 height 18
click at [251, 121] on link "Dismiss" at bounding box center [249, 122] width 12 height 5
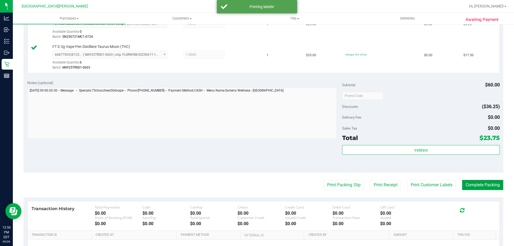
click at [485, 187] on button "Complete Packing" at bounding box center [482, 185] width 41 height 10
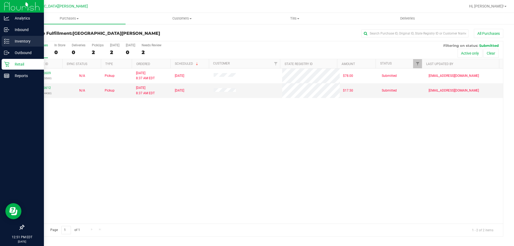
click at [19, 39] on p "Inventory" at bounding box center [25, 41] width 32 height 6
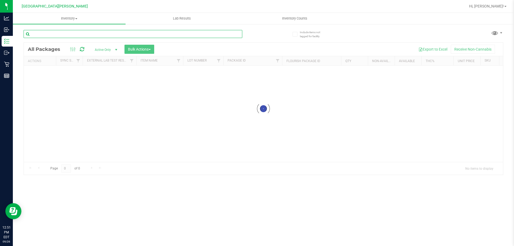
click at [69, 32] on input "text" at bounding box center [133, 34] width 219 height 8
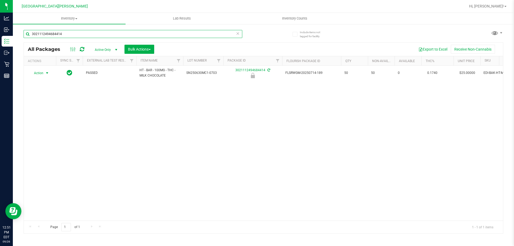
type input "3021112494684414"
click at [40, 73] on span "Action" at bounding box center [36, 72] width 14 height 7
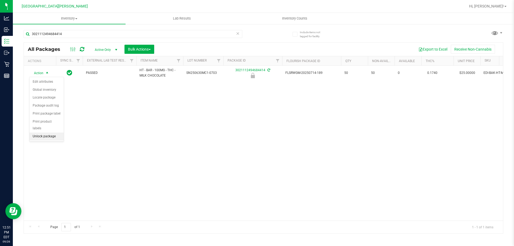
click at [47, 132] on li "Unlock package" at bounding box center [46, 136] width 34 height 8
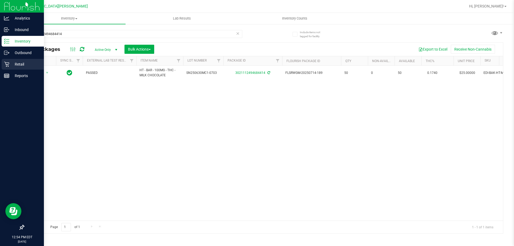
click at [9, 70] on link "Retail" at bounding box center [22, 65] width 44 height 12
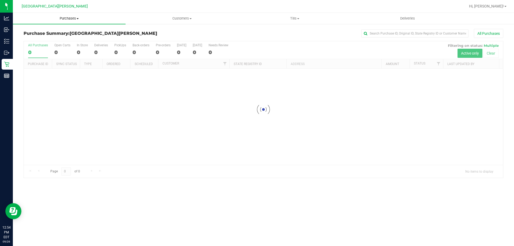
click at [70, 15] on uib-tab-heading "Purchases Summary of purchases Fulfillment All purchases" at bounding box center [69, 18] width 113 height 11
click at [27, 40] on span "Fulfillment" at bounding box center [29, 38] width 33 height 5
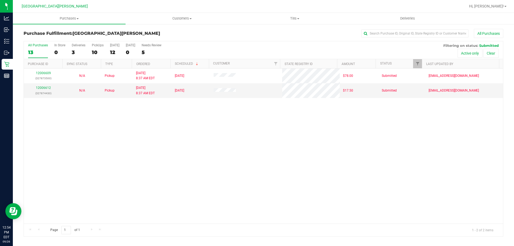
click at [137, 190] on div "12006609 (327873500) N/A Pickup [DATE] 8:37 AM EDT 9/26/2025 $78.00 Submitted […" at bounding box center [263, 145] width 479 height 155
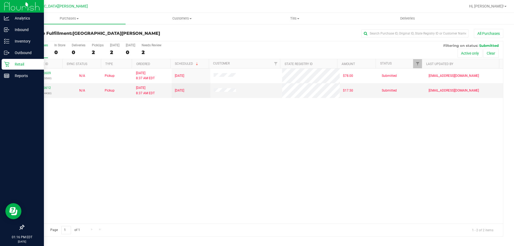
click at [3, 65] on div "Retail" at bounding box center [23, 64] width 42 height 11
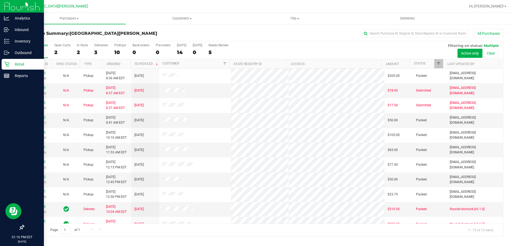
scroll to position [67, 0]
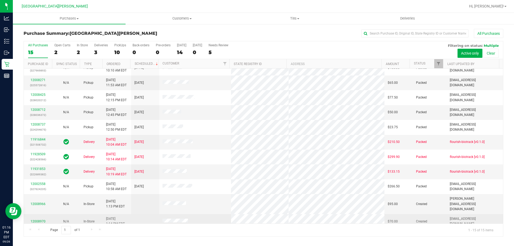
click at [40, 219] on div "12008970" at bounding box center [38, 221] width 22 height 5
click at [39, 219] on link "12008970" at bounding box center [38, 221] width 15 height 4
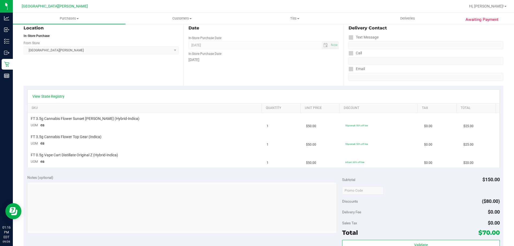
scroll to position [68, 0]
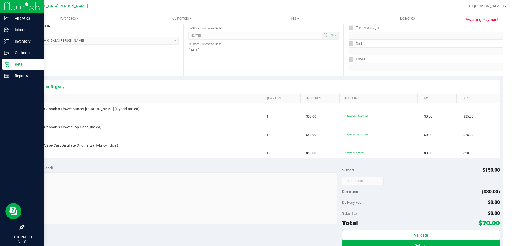
click at [4, 65] on icon at bounding box center [6, 64] width 5 height 5
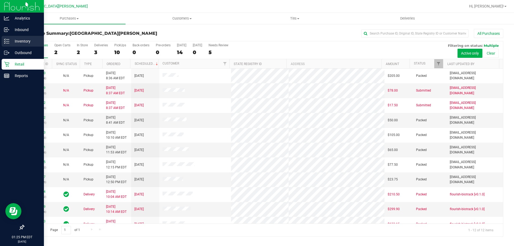
click at [12, 44] on p "Inventory" at bounding box center [25, 41] width 32 height 6
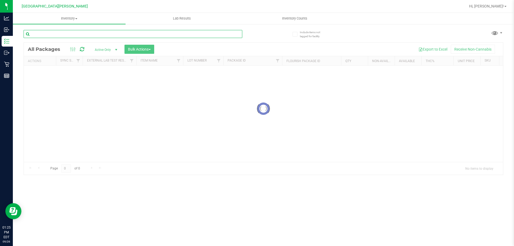
click at [78, 35] on div "Inventory All packages All inventory Waste log Create inventory Lab Results Inv…" at bounding box center [263, 129] width 501 height 233
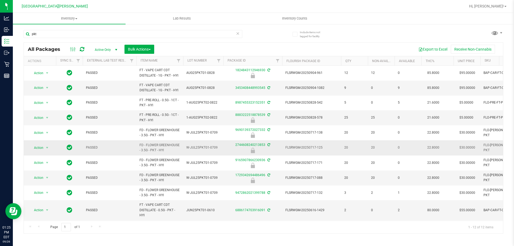
click at [161, 145] on span "FD - FLOWER GREENHOUSE - 3.5G - PKT - HYI" at bounding box center [159, 148] width 40 height 10
copy tr "FD - FLOWER GREENHOUSE - 3.5G - PKT - HYI"
click at [66, 35] on input "pkt" at bounding box center [133, 34] width 219 height 8
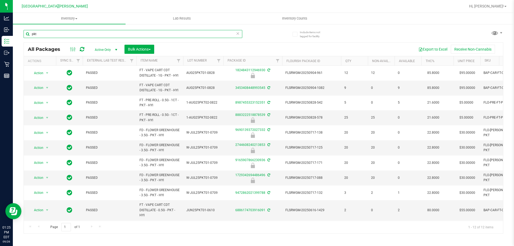
click at [66, 35] on input "pkt" at bounding box center [133, 34] width 219 height 8
paste input "FD - FLOWER GREENHOUSE - 3.5G - PKT - HYI"
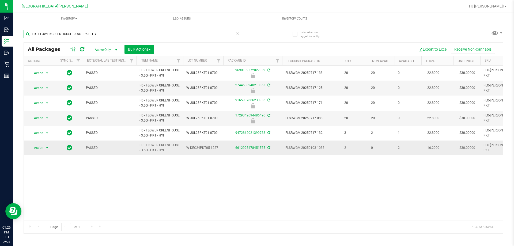
type input "FD - FLOWER GREENHOUSE - 3.5G - PKT - HYI"
click at [47, 145] on span "select" at bounding box center [47, 147] width 7 height 7
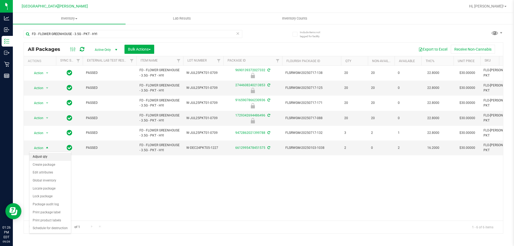
click at [44, 156] on li "Adjust qty" at bounding box center [49, 157] width 41 height 8
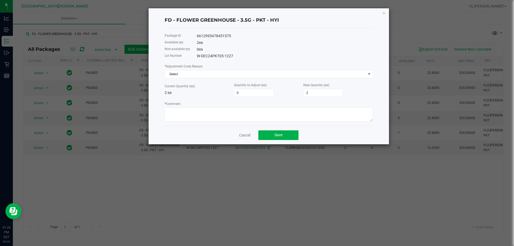
click at [171, 188] on ngb-modal-window "FD - FLOWER GREENHOUSE - 3.5G - PKT - HYI Package ID 6612995478451575 Available…" at bounding box center [259, 123] width 518 height 246
click at [387, 12] on div "FD - FLOWER GREENHOUSE - 3.5G - PKT - HYI Package ID 6612995478451575 Available…" at bounding box center [268, 76] width 240 height 136
click at [384, 14] on icon "button" at bounding box center [384, 13] width 4 height 6
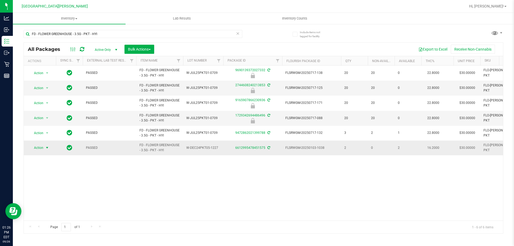
click at [45, 148] on span "select" at bounding box center [47, 148] width 4 height 4
click at [48, 196] on li "Lock package" at bounding box center [49, 196] width 41 height 8
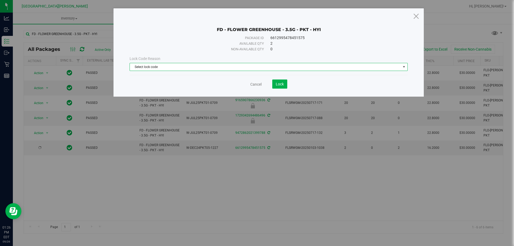
click at [169, 69] on span "Select lock code" at bounding box center [265, 66] width 271 height 7
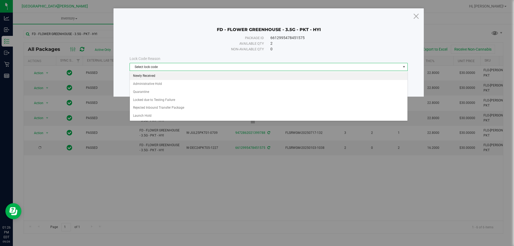
click at [146, 75] on li "Newly Received" at bounding box center [268, 76] width 277 height 8
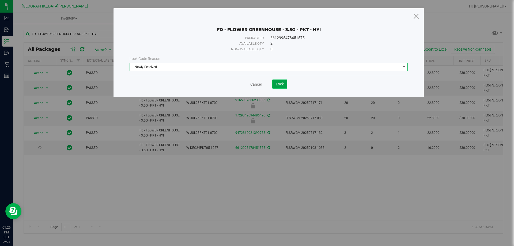
click at [278, 84] on span "Lock" at bounding box center [280, 84] width 8 height 4
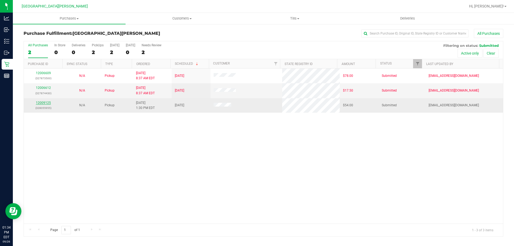
click at [46, 103] on link "12009125" at bounding box center [43, 103] width 15 height 4
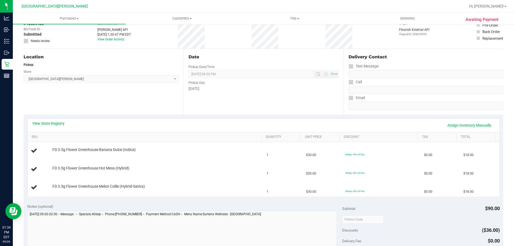
scroll to position [54, 0]
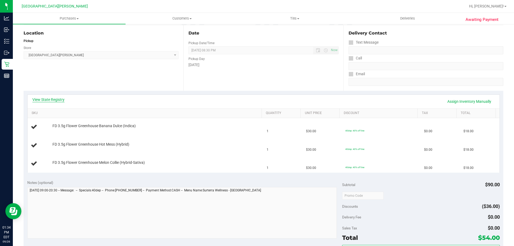
click at [51, 99] on link "View State Registry" at bounding box center [48, 99] width 32 height 5
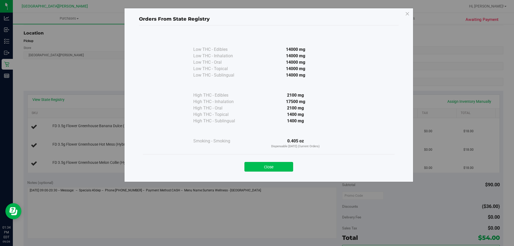
click at [288, 169] on button "Close" at bounding box center [268, 167] width 49 height 10
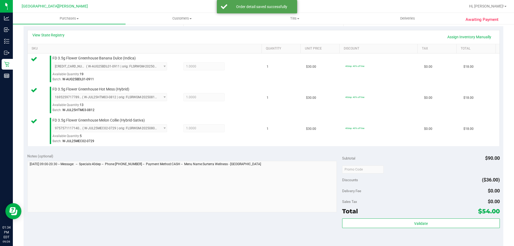
scroll to position [161, 0]
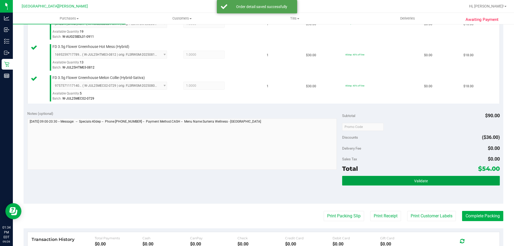
click at [399, 183] on button "Validate" at bounding box center [420, 181] width 157 height 10
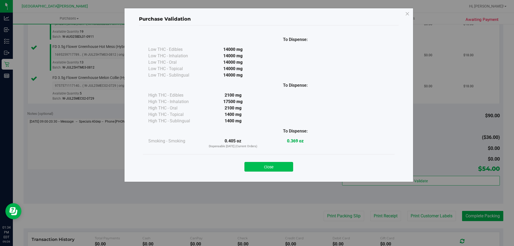
click at [288, 170] on button "Close" at bounding box center [268, 167] width 49 height 10
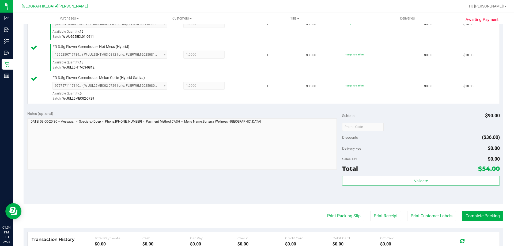
click at [420, 210] on purchase-details "Back Edit Purchase Cancel Purchase View Profile # 12009125 BioTrack ID: - Submi…" at bounding box center [263, 98] width 479 height 460
click at [426, 213] on button "Print Customer Labels" at bounding box center [431, 216] width 49 height 10
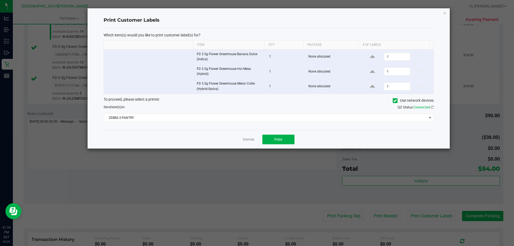
click at [283, 132] on div "Dismiss Print" at bounding box center [269, 139] width 330 height 18
click at [279, 137] on span "Print" at bounding box center [278, 139] width 8 height 4
click at [251, 139] on link "Dismiss" at bounding box center [249, 139] width 12 height 5
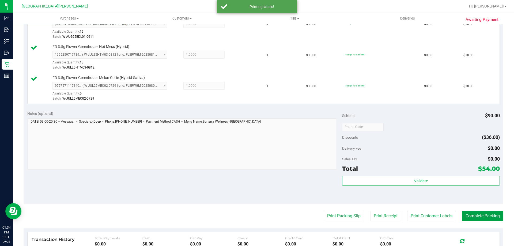
click at [482, 215] on button "Complete Packing" at bounding box center [482, 216] width 41 height 10
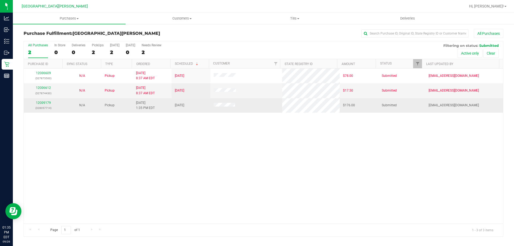
click at [47, 101] on div "12009179 (328057714)" at bounding box center [43, 105] width 32 height 10
click at [46, 102] on link "12009179" at bounding box center [43, 103] width 15 height 4
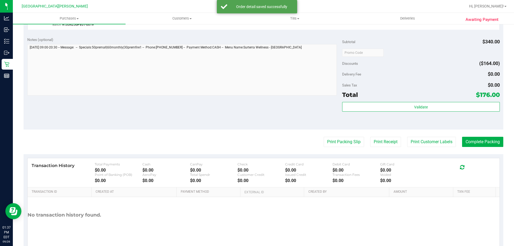
scroll to position [268, 0]
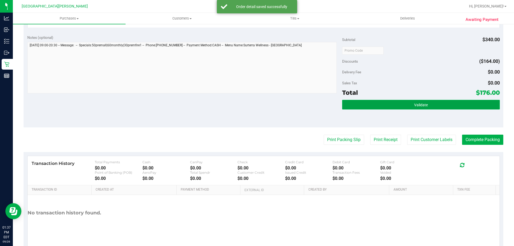
click at [420, 105] on span "Validate" at bounding box center [421, 105] width 14 height 4
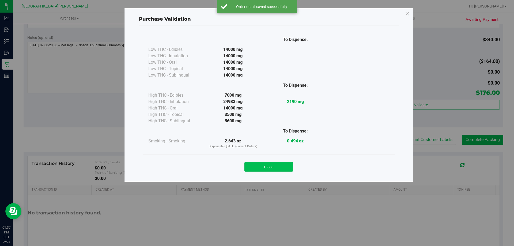
click at [281, 168] on button "Close" at bounding box center [268, 167] width 49 height 10
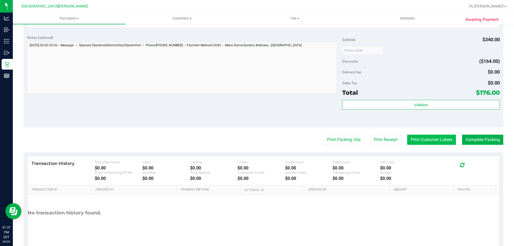
click at [427, 136] on button "Print Customer Labels" at bounding box center [431, 140] width 49 height 10
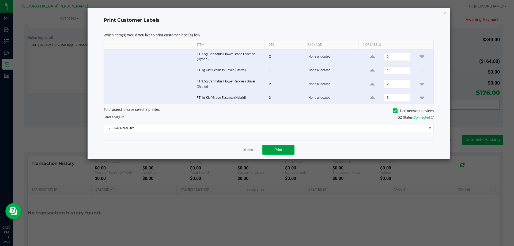
click at [274, 150] on button "Print" at bounding box center [278, 150] width 32 height 10
click at [246, 148] on link "Dismiss" at bounding box center [249, 150] width 12 height 5
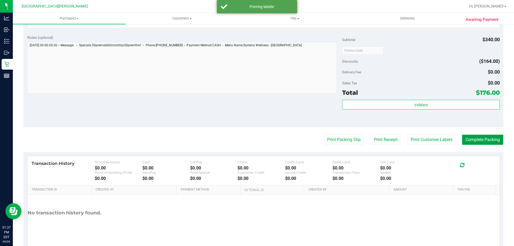
click at [472, 143] on button "Complete Packing" at bounding box center [482, 140] width 41 height 10
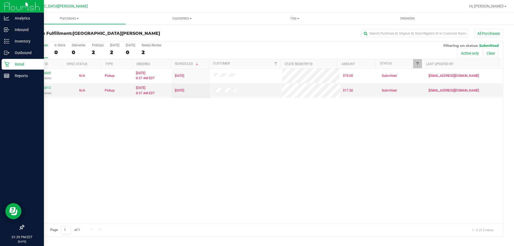
click at [16, 64] on p "Retail" at bounding box center [25, 64] width 32 height 6
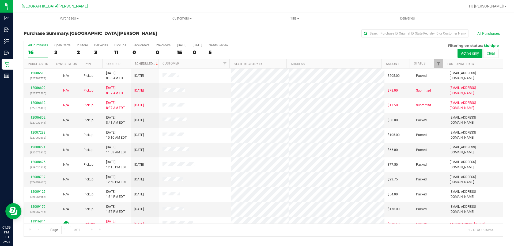
click at [82, 46] on div "In Store" at bounding box center [82, 45] width 11 height 4
click at [0, 0] on input "In Store 2" at bounding box center [0, 0] width 0 height 0
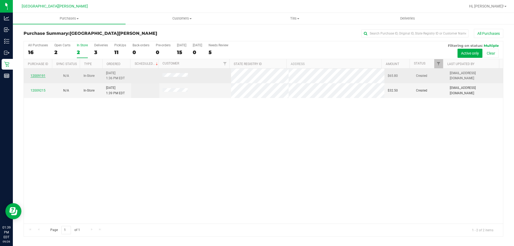
click at [39, 76] on link "12009191" at bounding box center [38, 76] width 15 height 4
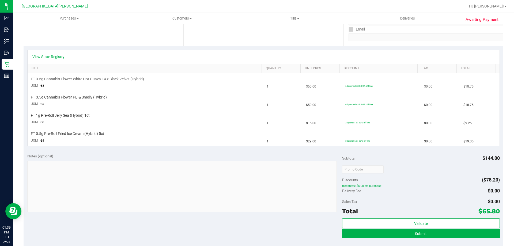
scroll to position [107, 0]
